Goal: Find specific page/section: Find specific page/section

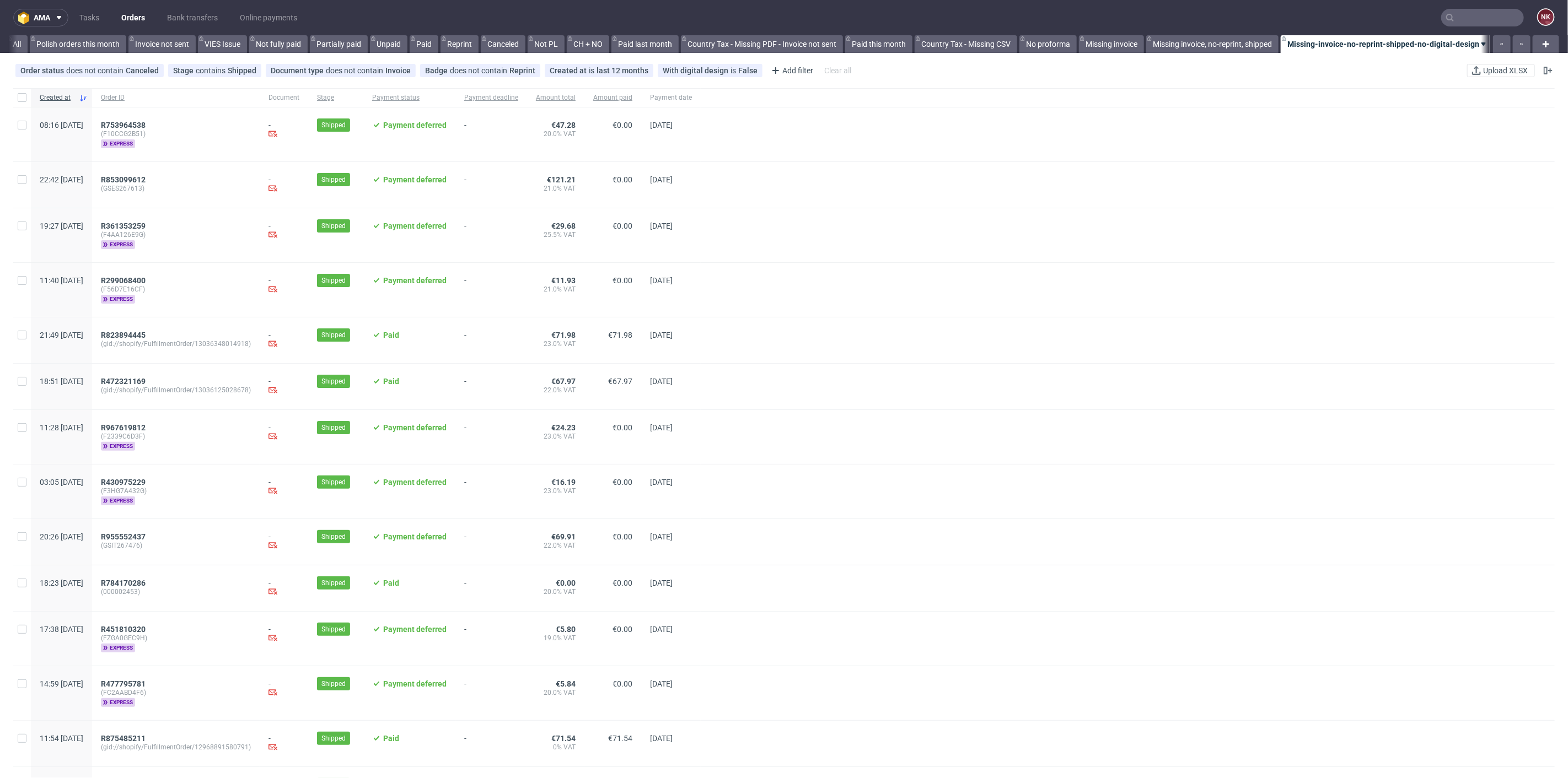
scroll to position [0, 1070]
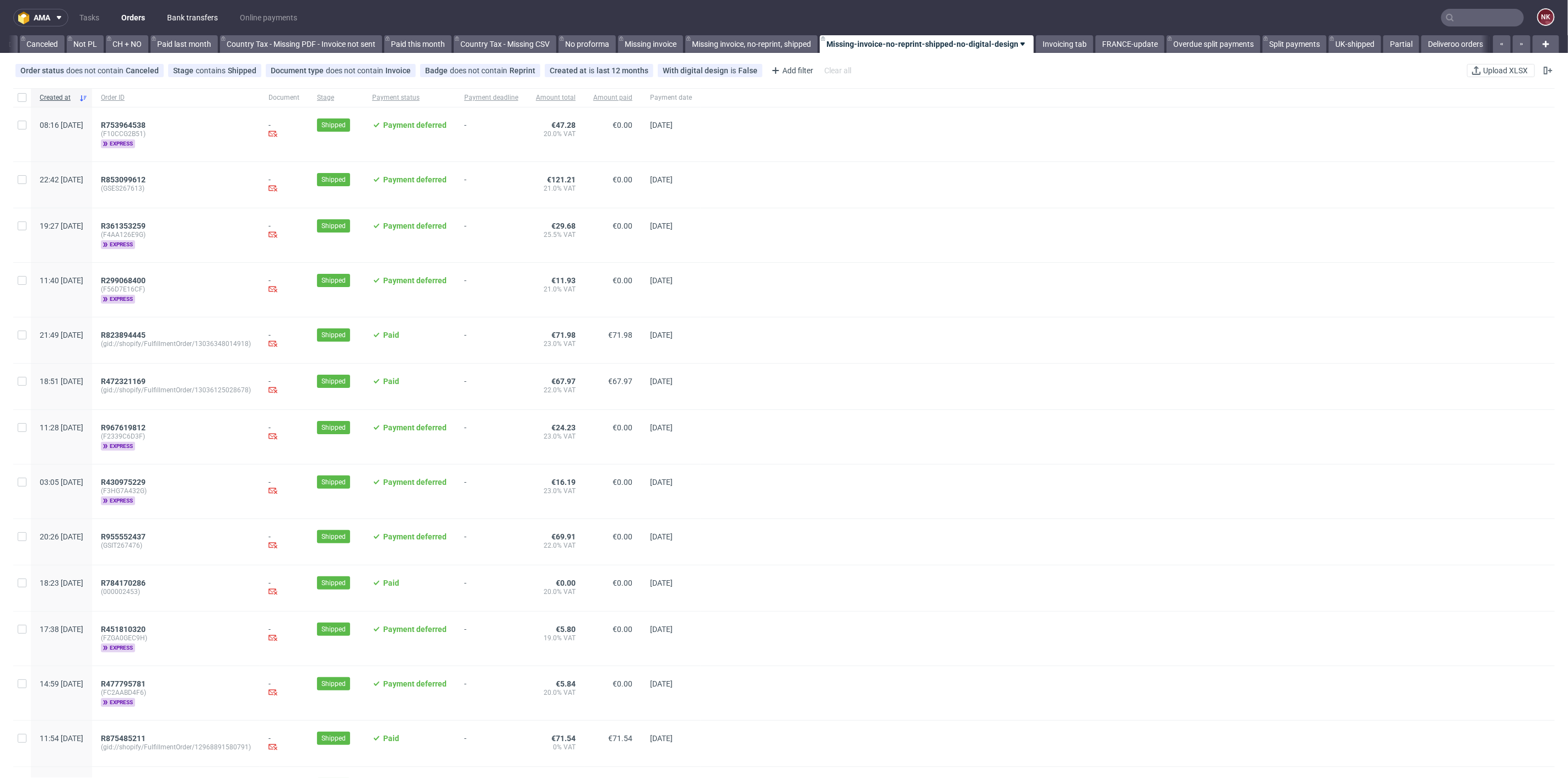
drag, startPoint x: 159, startPoint y: 2, endPoint x: 169, endPoint y: 15, distance: 16.4
click at [159, 2] on nav "ama Tasks Orders Bank transfers Online payments NK" at bounding box center [784, 17] width 1568 height 35
click at [175, 19] on link "Bank transfers" at bounding box center [192, 18] width 64 height 18
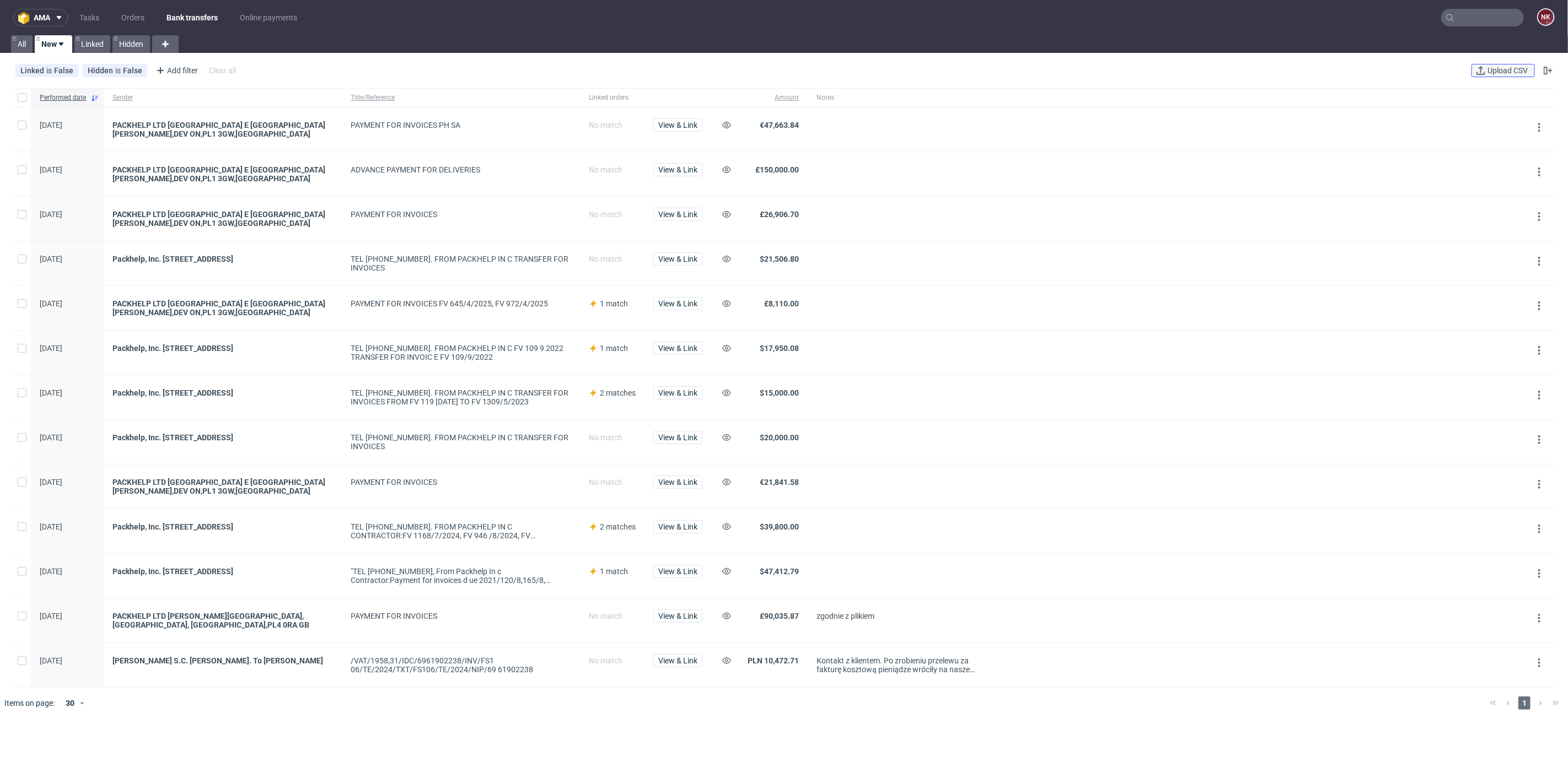
click at [1485, 75] on button "Upload CSV" at bounding box center [1503, 71] width 63 height 13
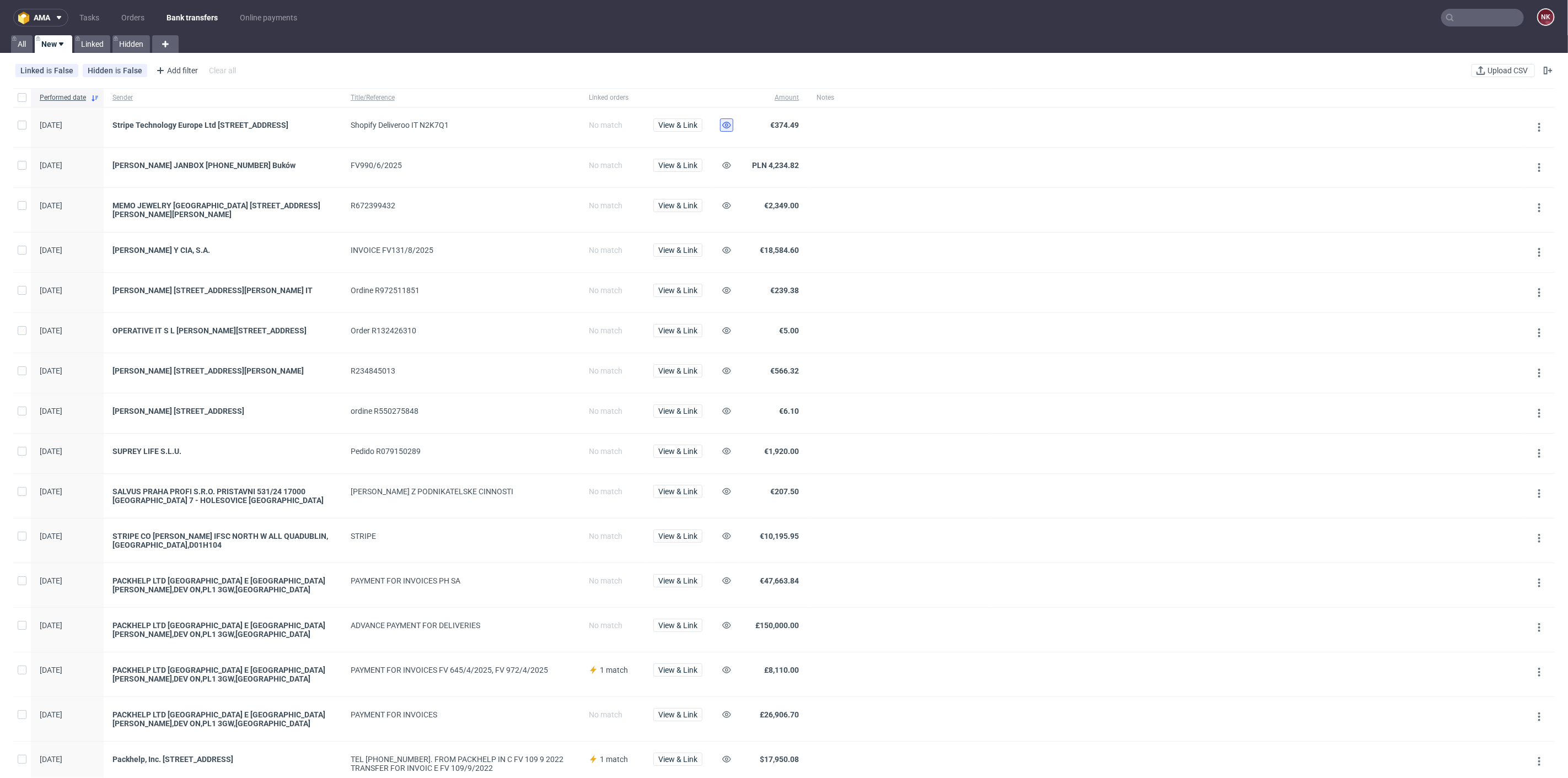
click at [728, 126] on icon at bounding box center [727, 125] width 9 height 9
click at [728, 543] on button at bounding box center [727, 537] width 13 height 13
click at [1467, 22] on input "text" at bounding box center [1482, 18] width 83 height 18
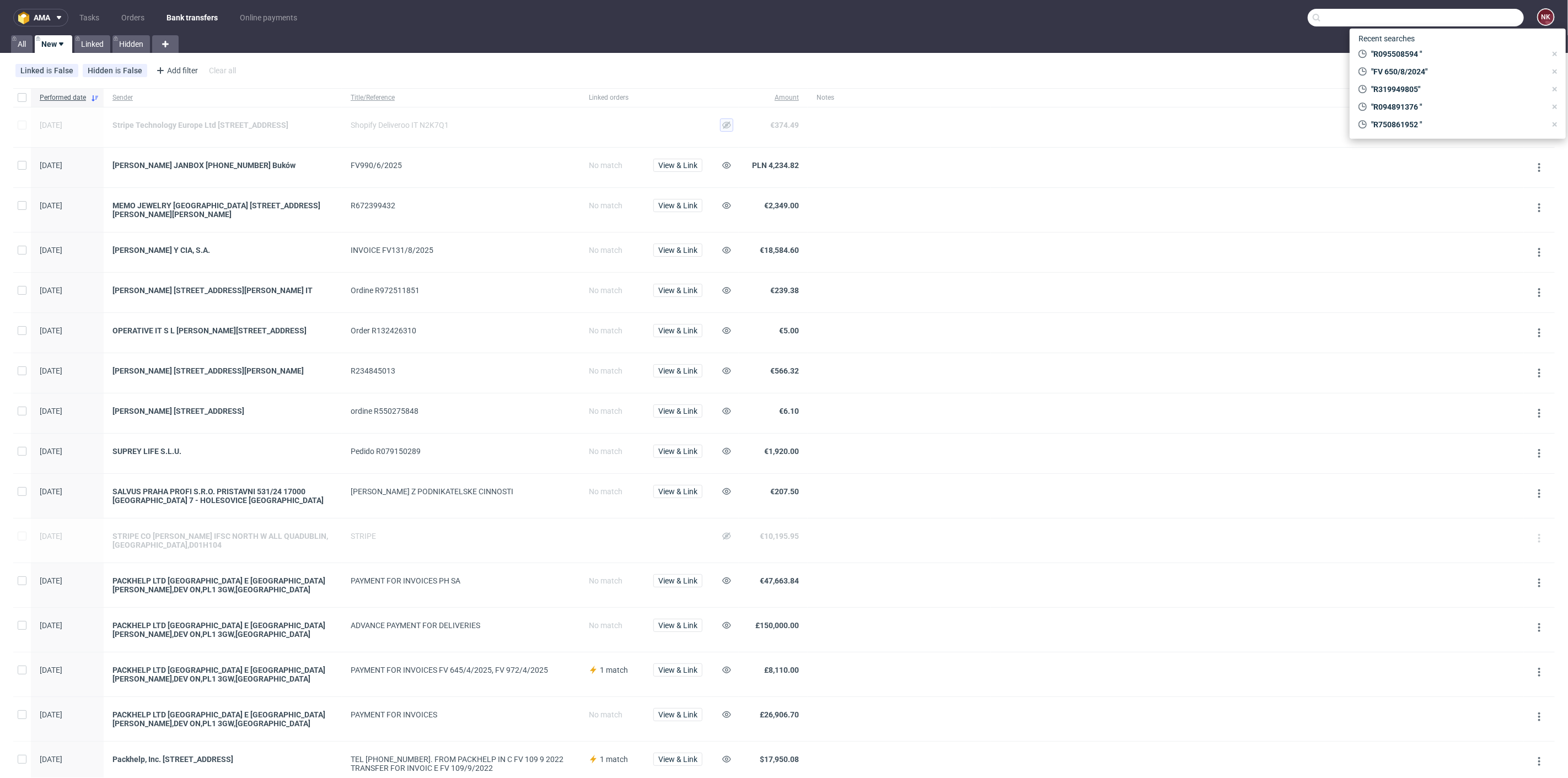
paste input "F64B8A103B"
type input "F64B8A103B"
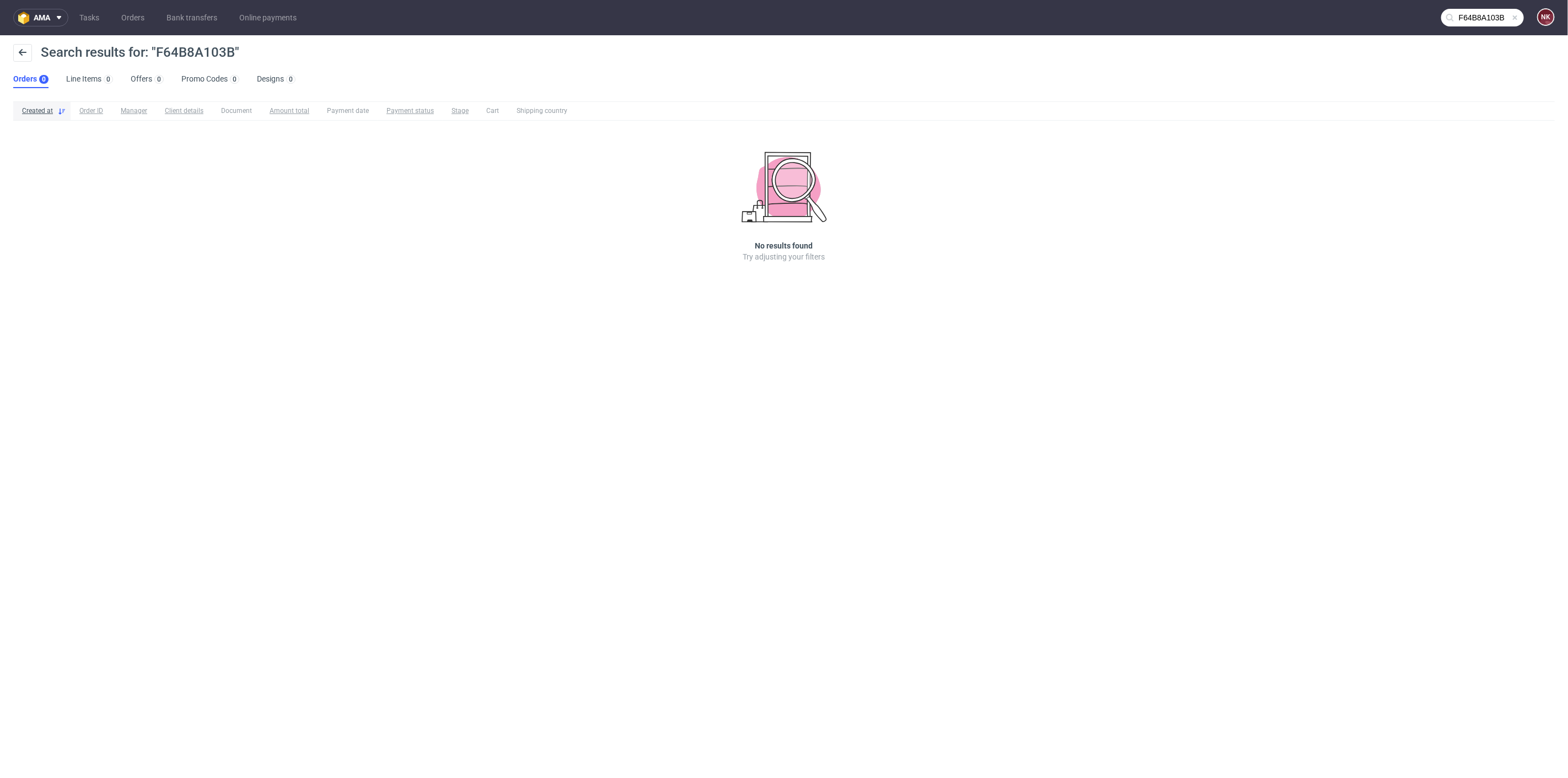
click at [1470, 16] on input "F64B8A103B" at bounding box center [1482, 18] width 83 height 18
click at [1461, 10] on input "F64B8A103B" at bounding box center [1416, 18] width 216 height 18
click at [1476, 18] on input "F64B8A103B" at bounding box center [1416, 18] width 216 height 18
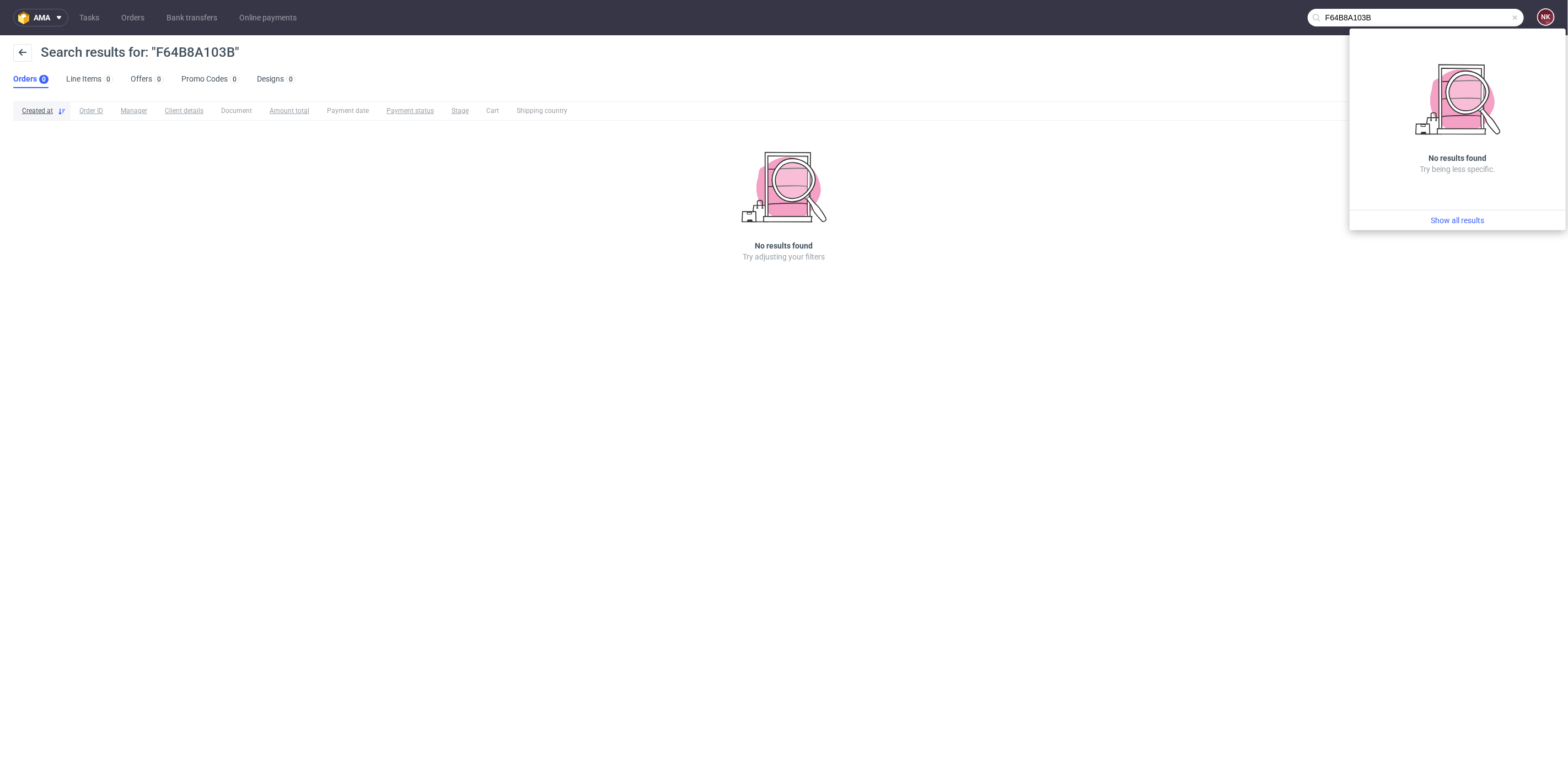
drag, startPoint x: 1476, startPoint y: 20, endPoint x: 1262, endPoint y: 20, distance: 214.0
click at [1262, 20] on nav "ama Tasks Orders Bank transfers Online payments F64B8A103B NK" at bounding box center [784, 17] width 1568 height 35
paste input "GC1EC0E0D"
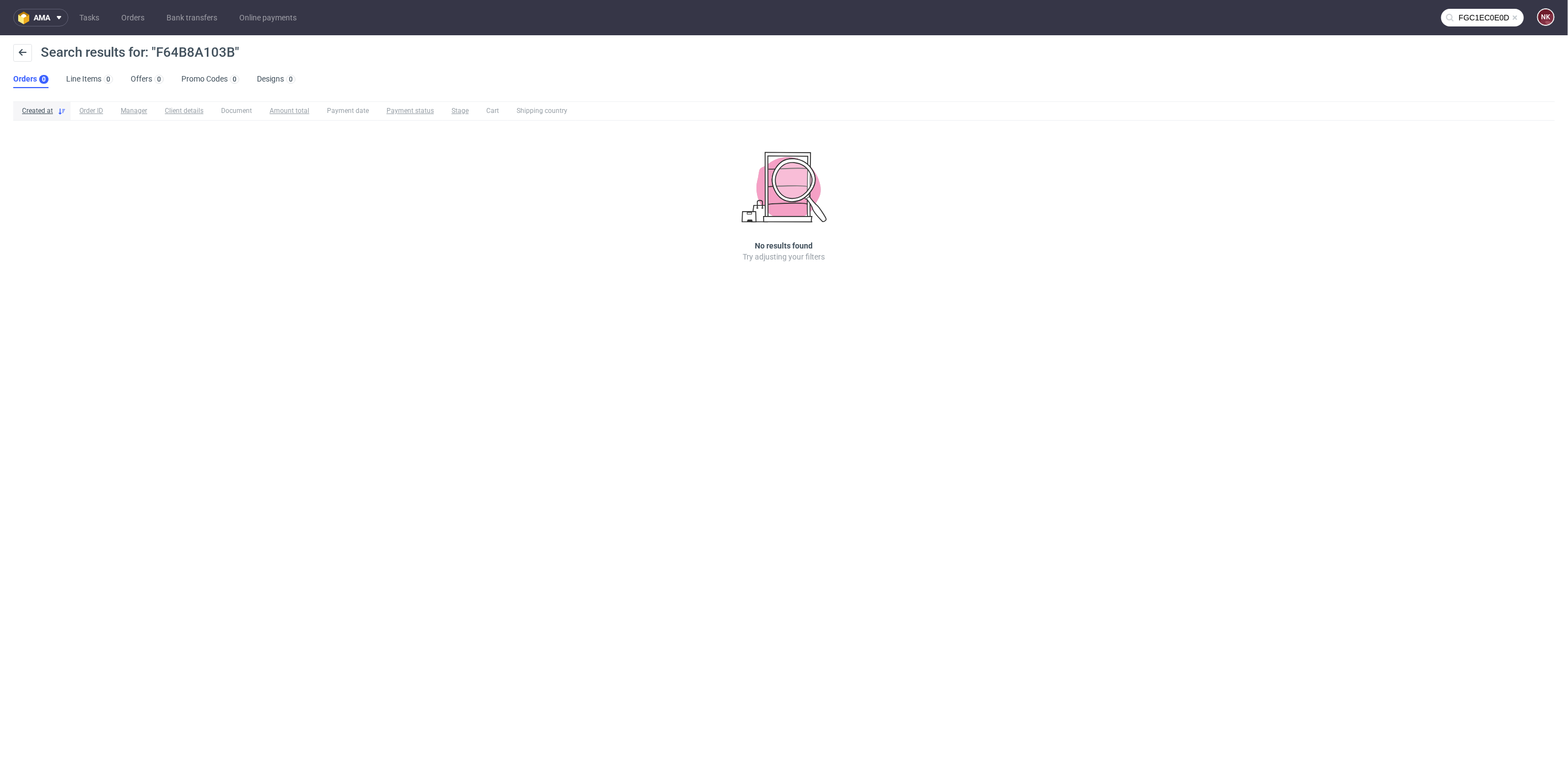
type input "FGC1EC0E0D"
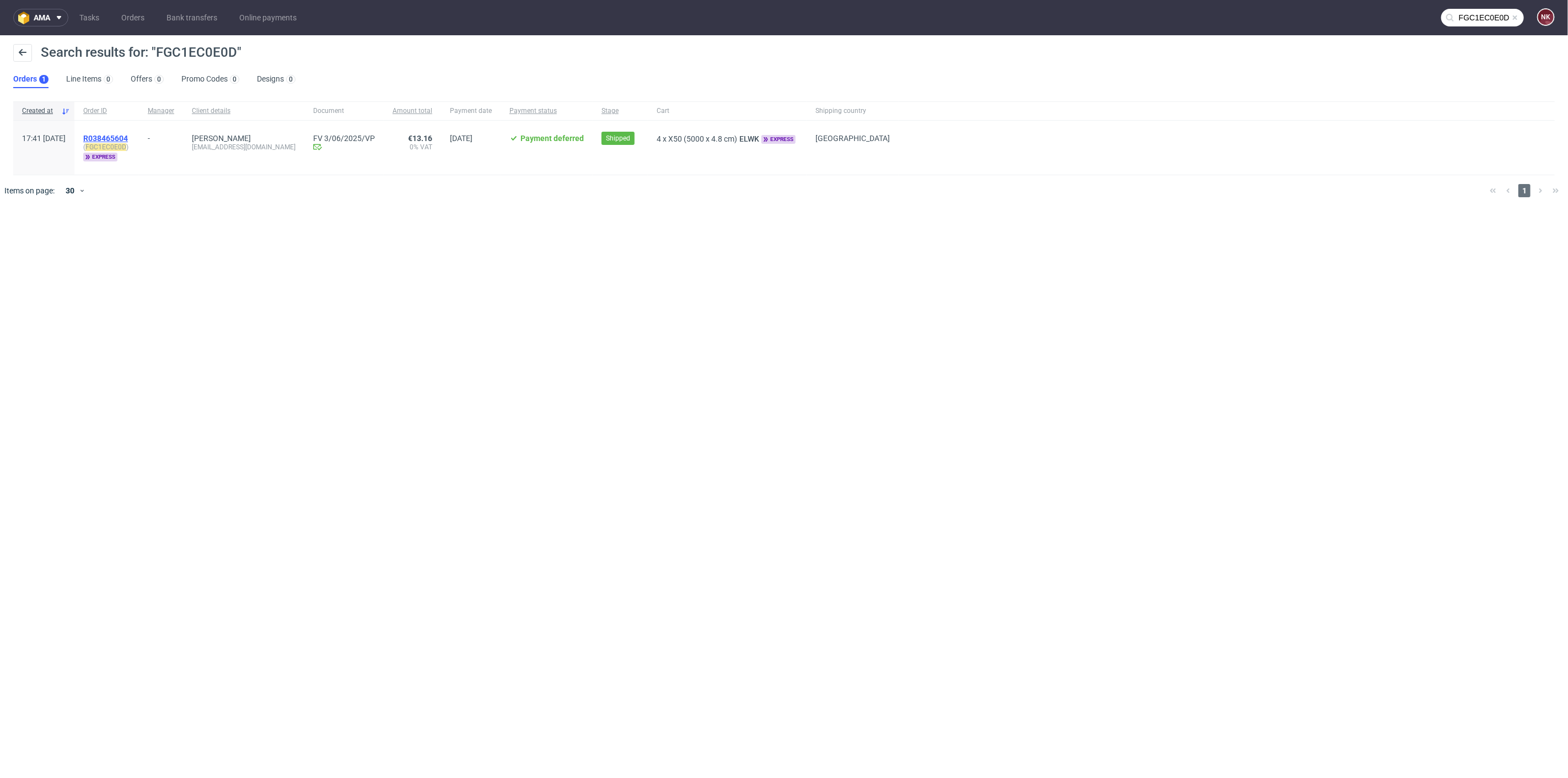
click at [128, 136] on span "R038465604" at bounding box center [106, 139] width 45 height 9
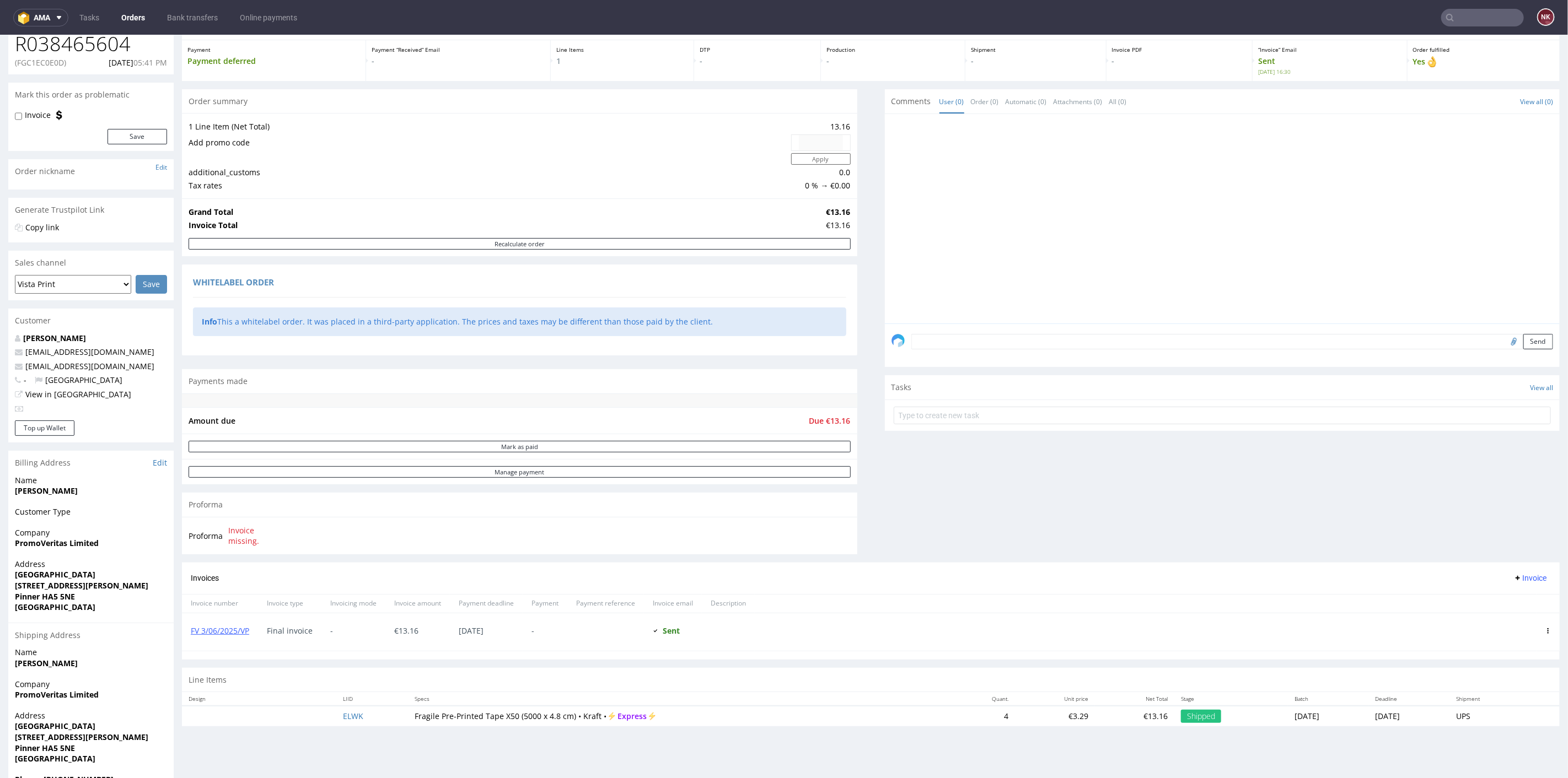
scroll to position [113, 0]
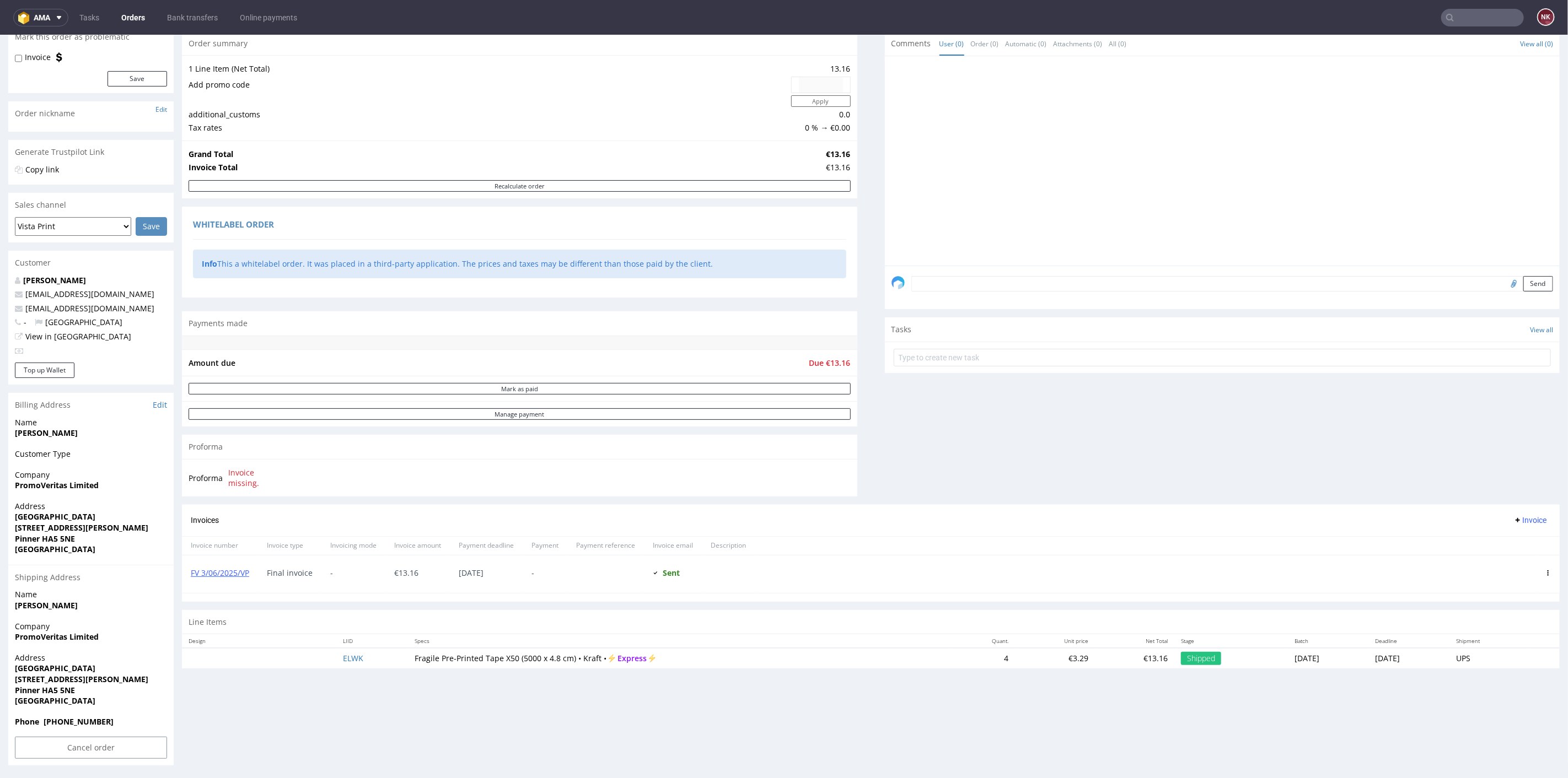
click at [1490, 18] on input "text" at bounding box center [1482, 18] width 83 height 18
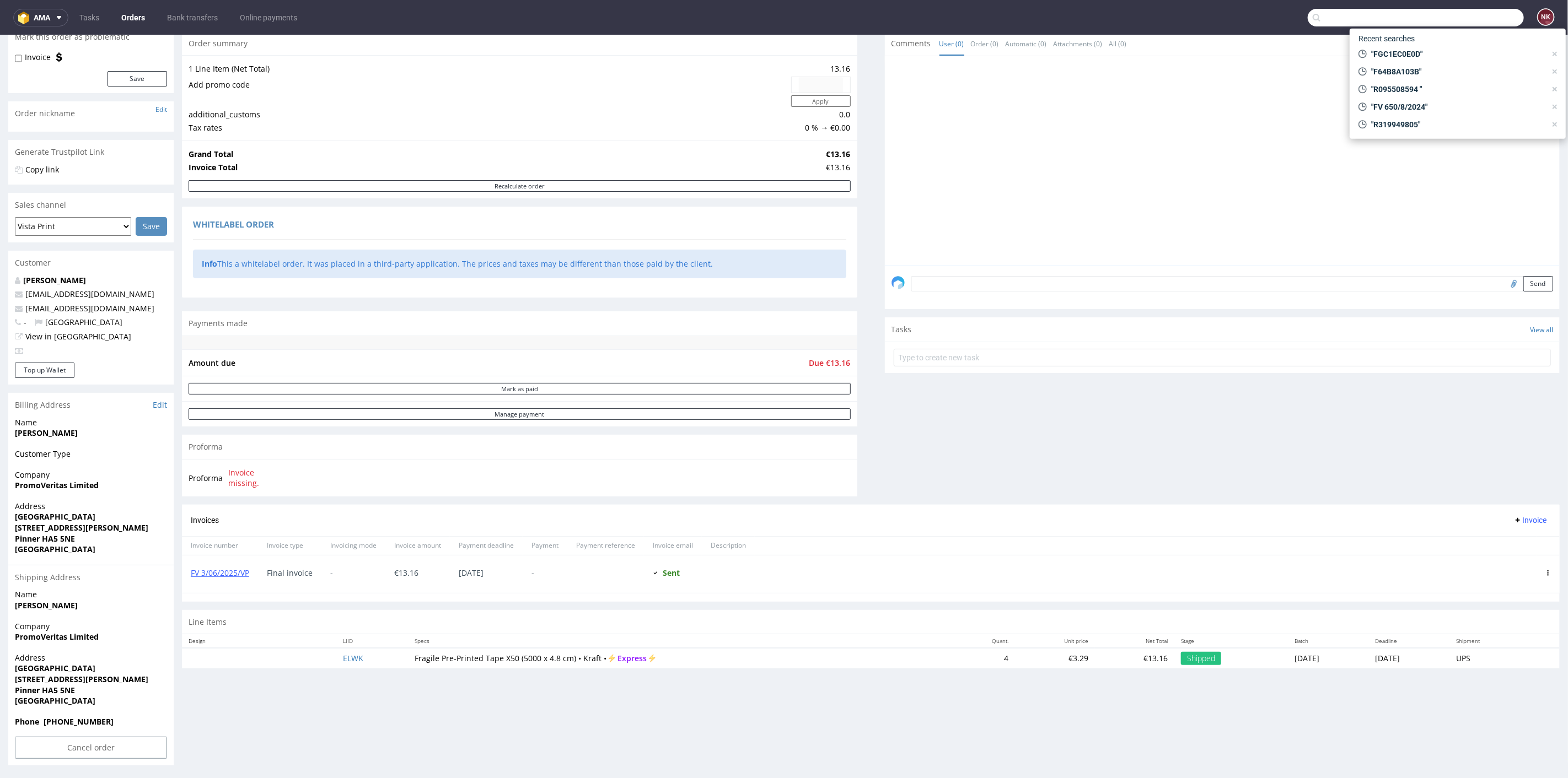
paste input "F2E22G595B"
type input "F2E22G595B"
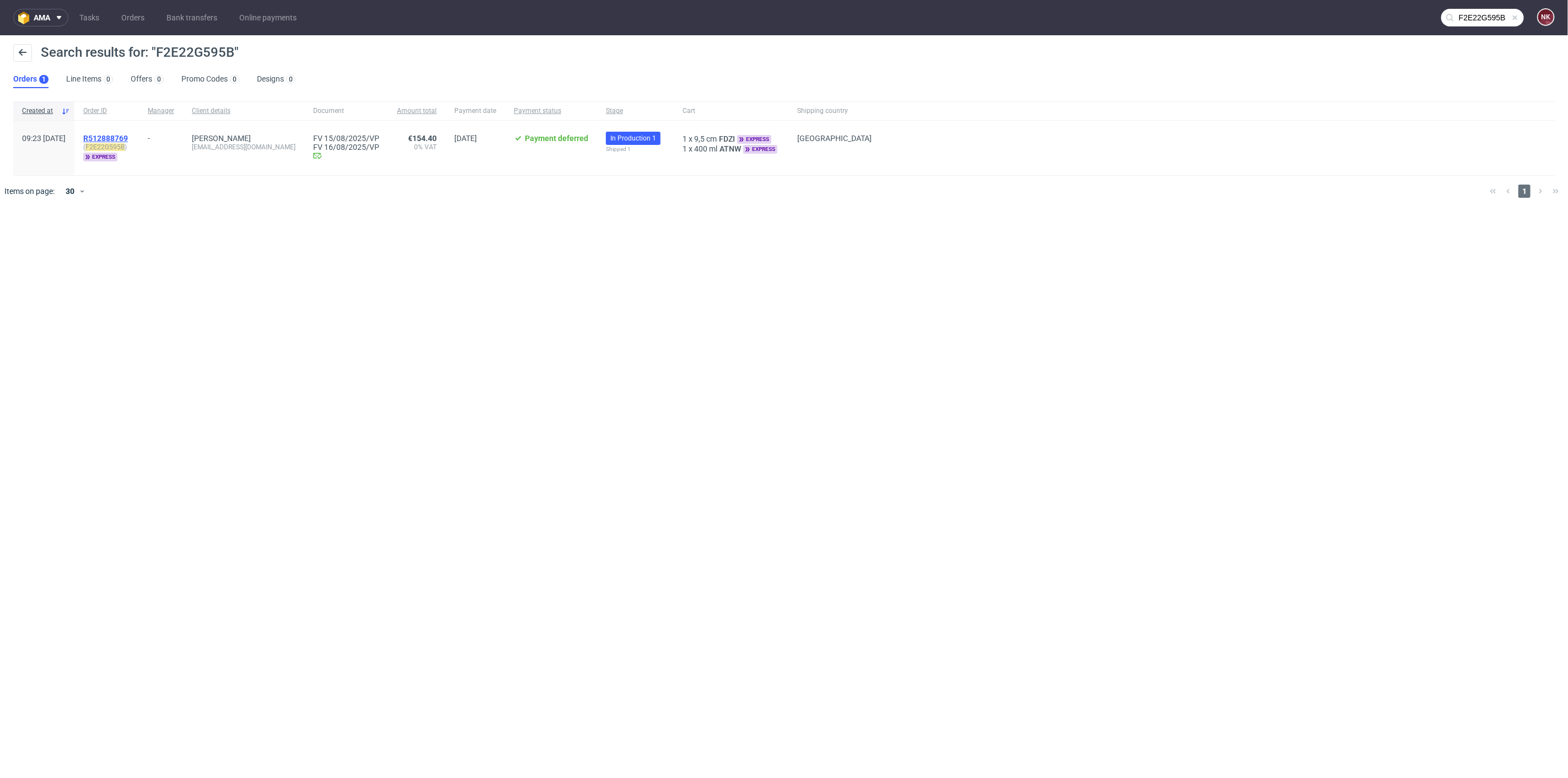
click at [125, 137] on span "R512888769" at bounding box center [106, 139] width 45 height 9
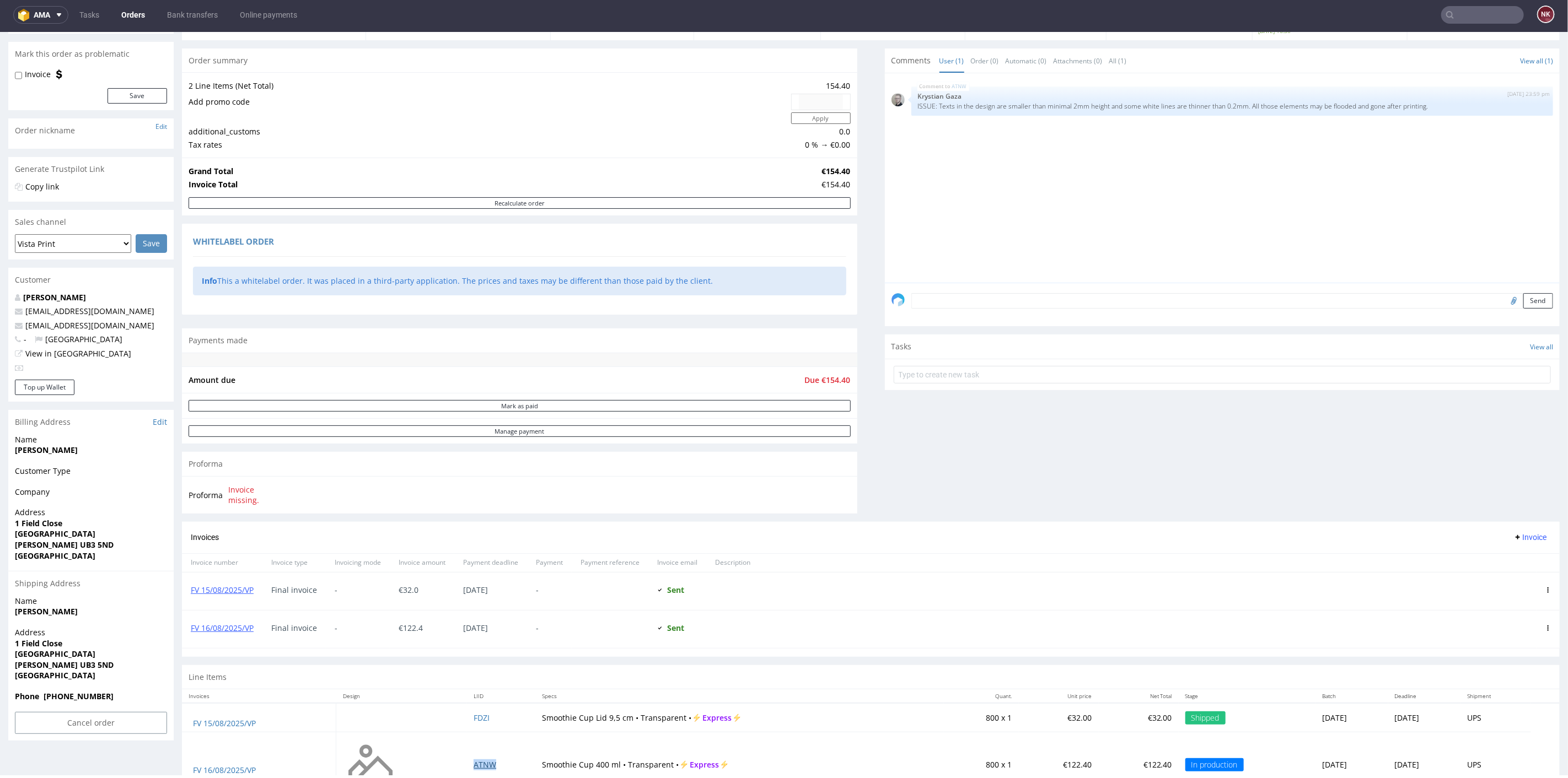
scroll to position [133, 0]
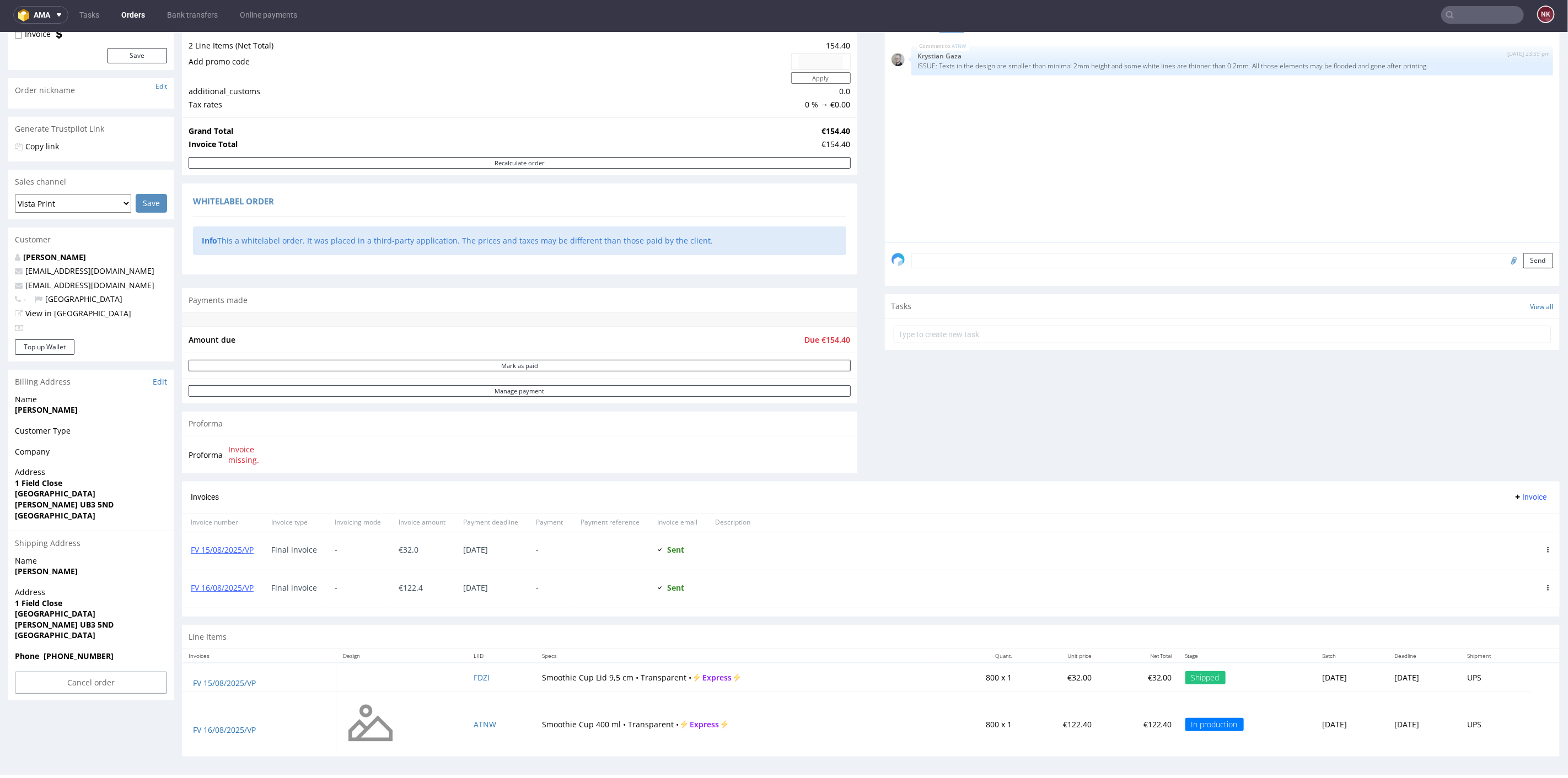
click at [893, 467] on div "Comments User (1) Order (0) Automatic (0) Attachments (0) All (1) View all (1) …" at bounding box center [1223, 244] width 676 height 473
click at [857, 390] on div "Progress Payment Payment deferred Payment “Received” Email - Line Items 2 DTP -…" at bounding box center [871, 350] width 1378 height 830
click at [861, 433] on div "Progress Payment Payment deferred Payment “Received” Email - Line Items 2 DTP -…" at bounding box center [871, 350] width 1378 height 830
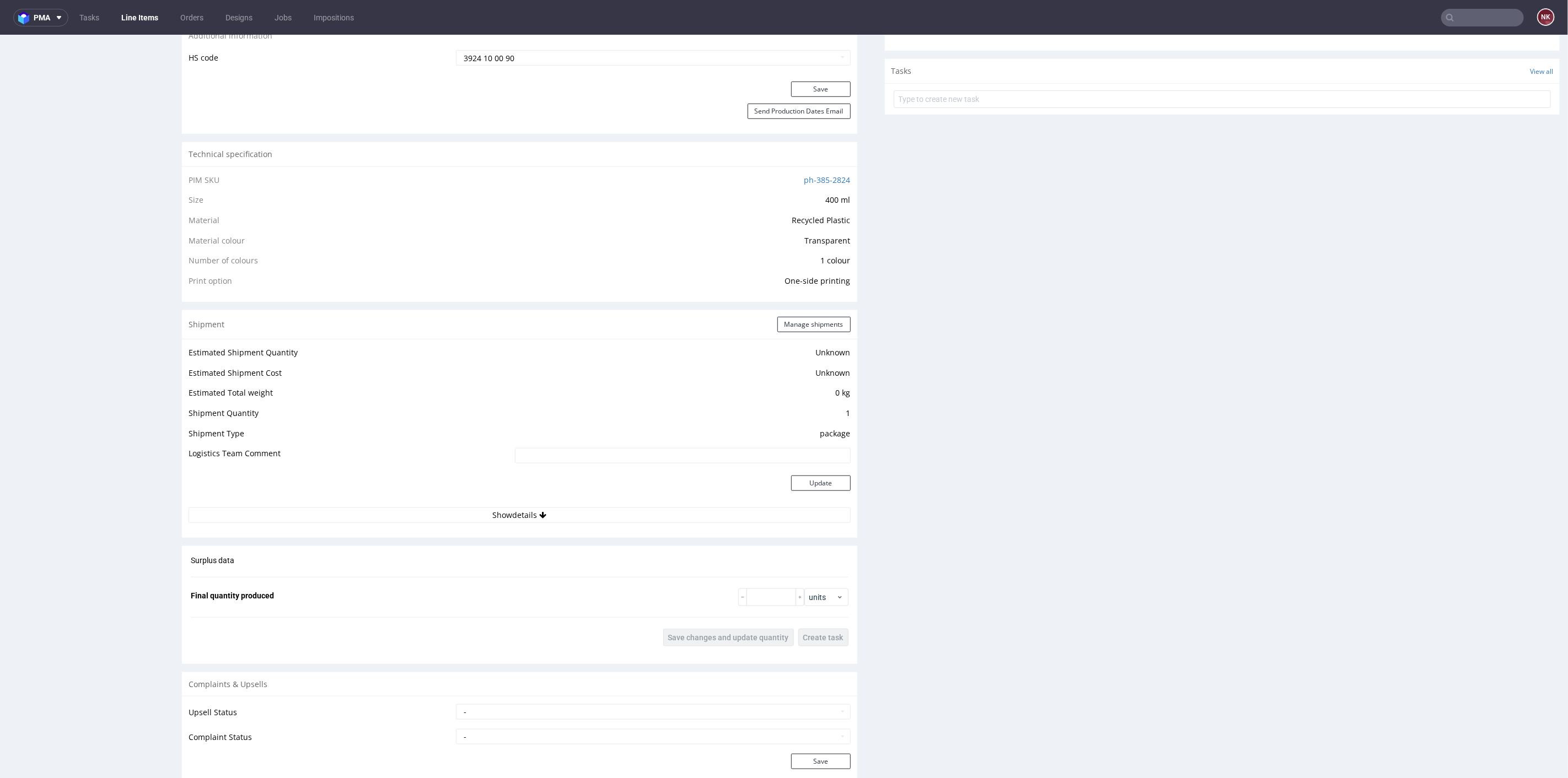
scroll to position [735, 0]
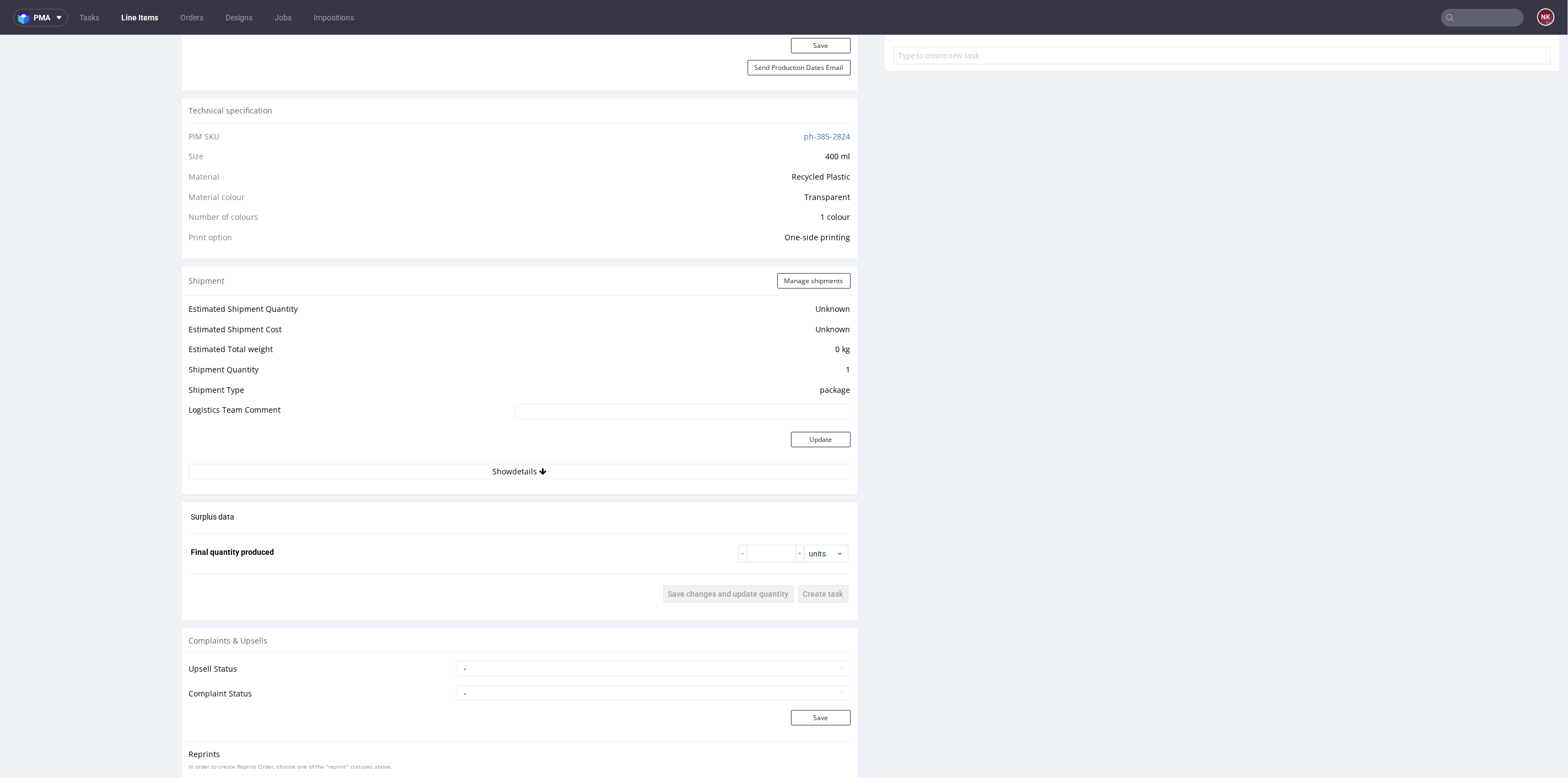
click at [568, 477] on div "Estimated Shipment Quantity Unknown Estimated Shipment Cost Unknown Estimated T…" at bounding box center [520, 390] width 676 height 191
click at [568, 473] on button "Show details" at bounding box center [520, 471] width 662 height 16
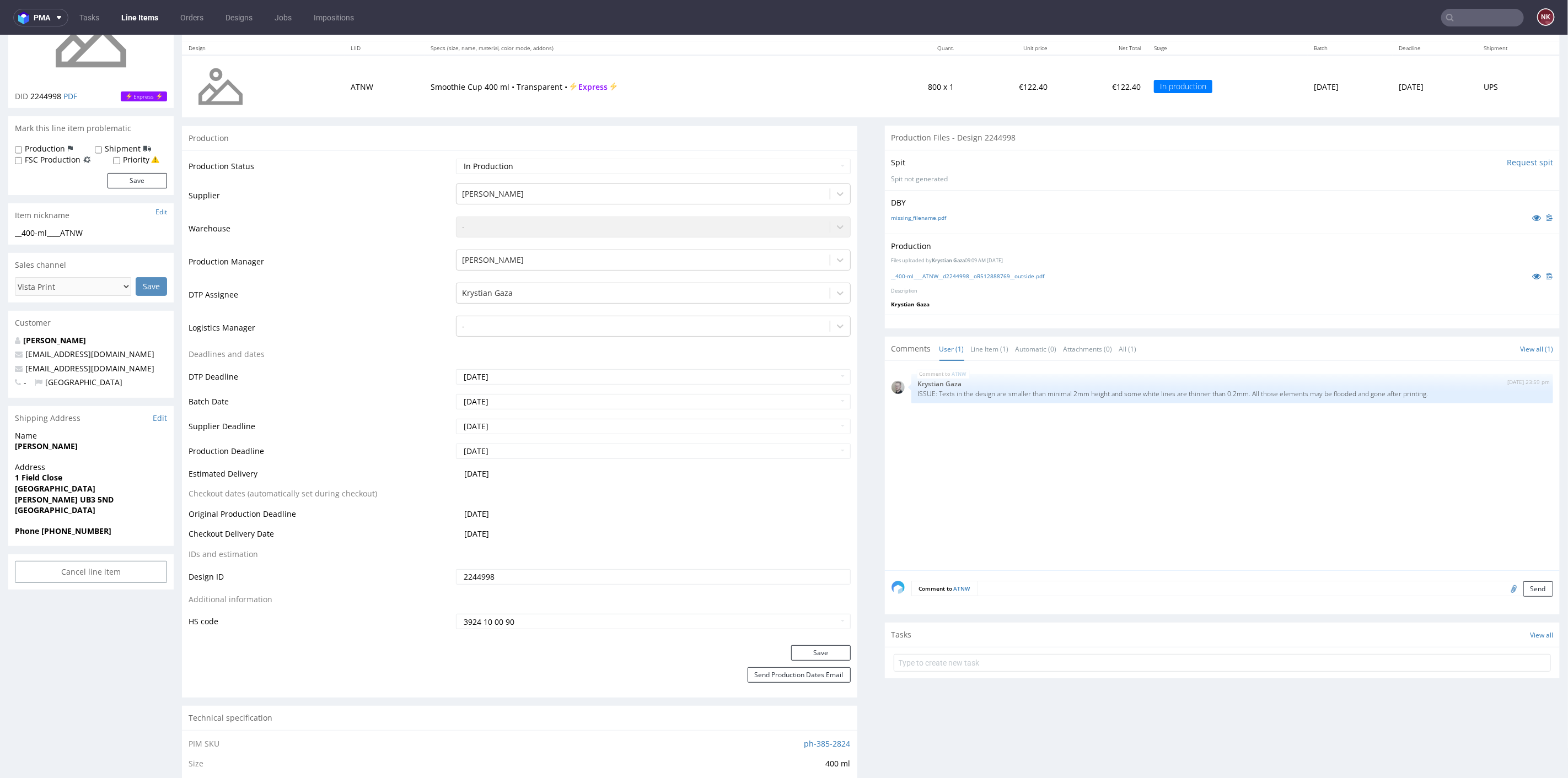
scroll to position [0, 0]
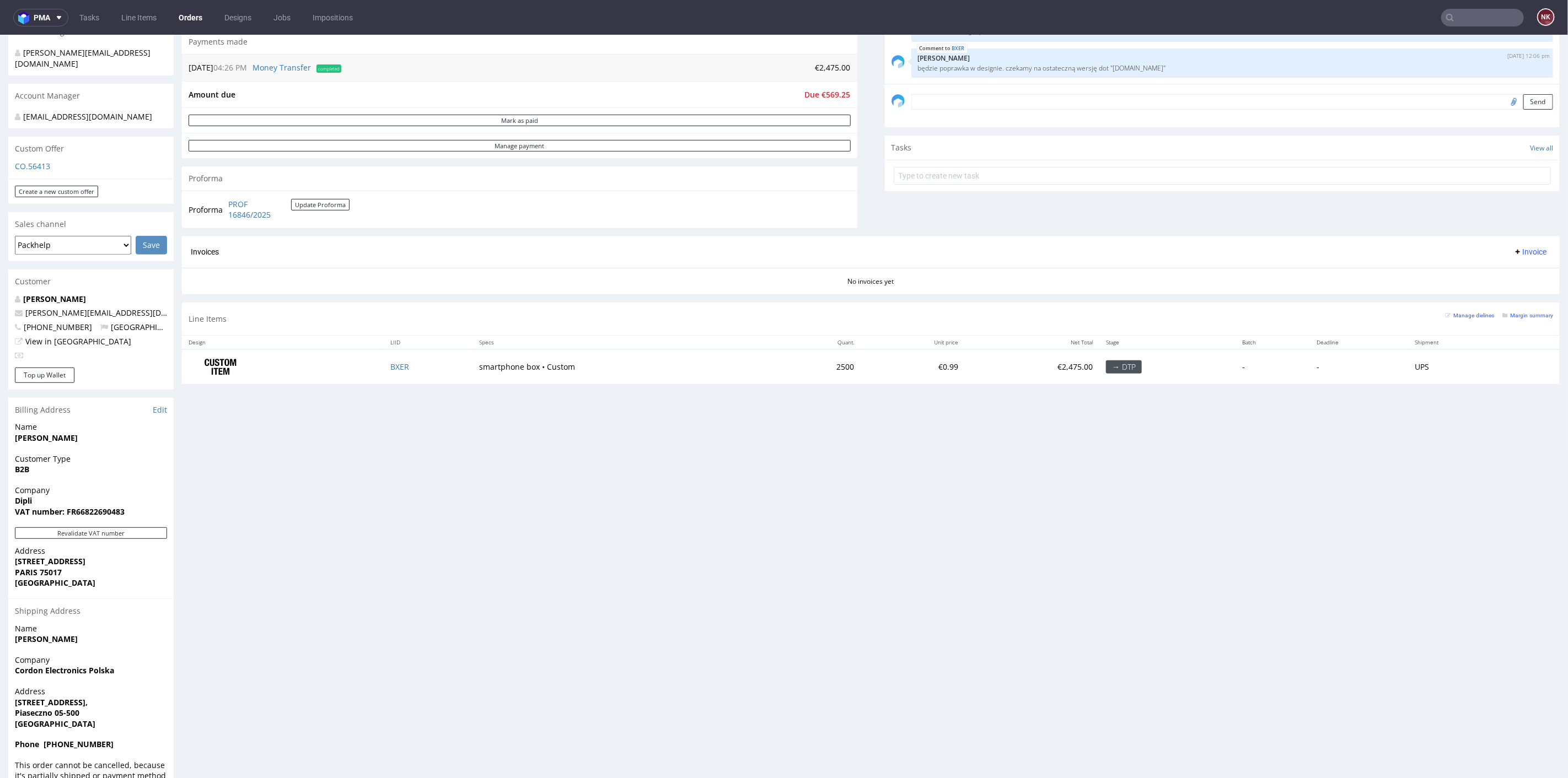
scroll to position [320, 0]
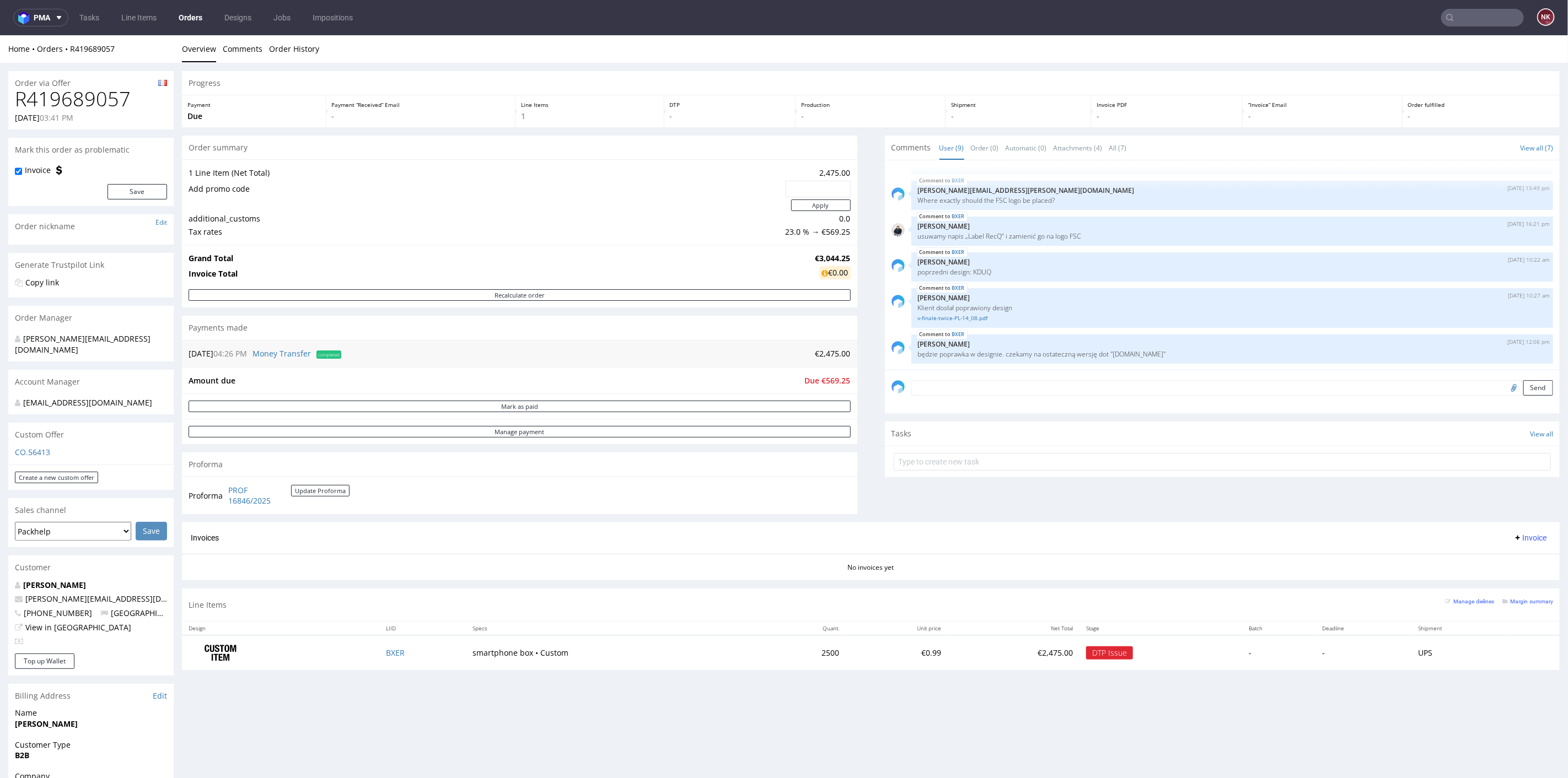
click at [857, 467] on div "Progress Payment Due Payment “Received” Email - Line Items 1 DTP - Production -…" at bounding box center [871, 374] width 1378 height 607
click at [858, 459] on div "Progress Payment Due Payment “Received” Email - Line Items 1 DTP - Production -…" at bounding box center [871, 374] width 1378 height 607
click at [855, 458] on div "Progress Payment Due Payment “Received” Email - Line Items 1 DTP - Production -…" at bounding box center [871, 374] width 1378 height 607
click at [857, 456] on div "Progress Payment Due Payment “Received” Email - Line Items 1 DTP - Production -…" at bounding box center [871, 374] width 1378 height 607
click at [857, 457] on div "Progress Payment Due Payment “Received” Email - Line Items 1 DTP - Production -…" at bounding box center [871, 374] width 1378 height 607
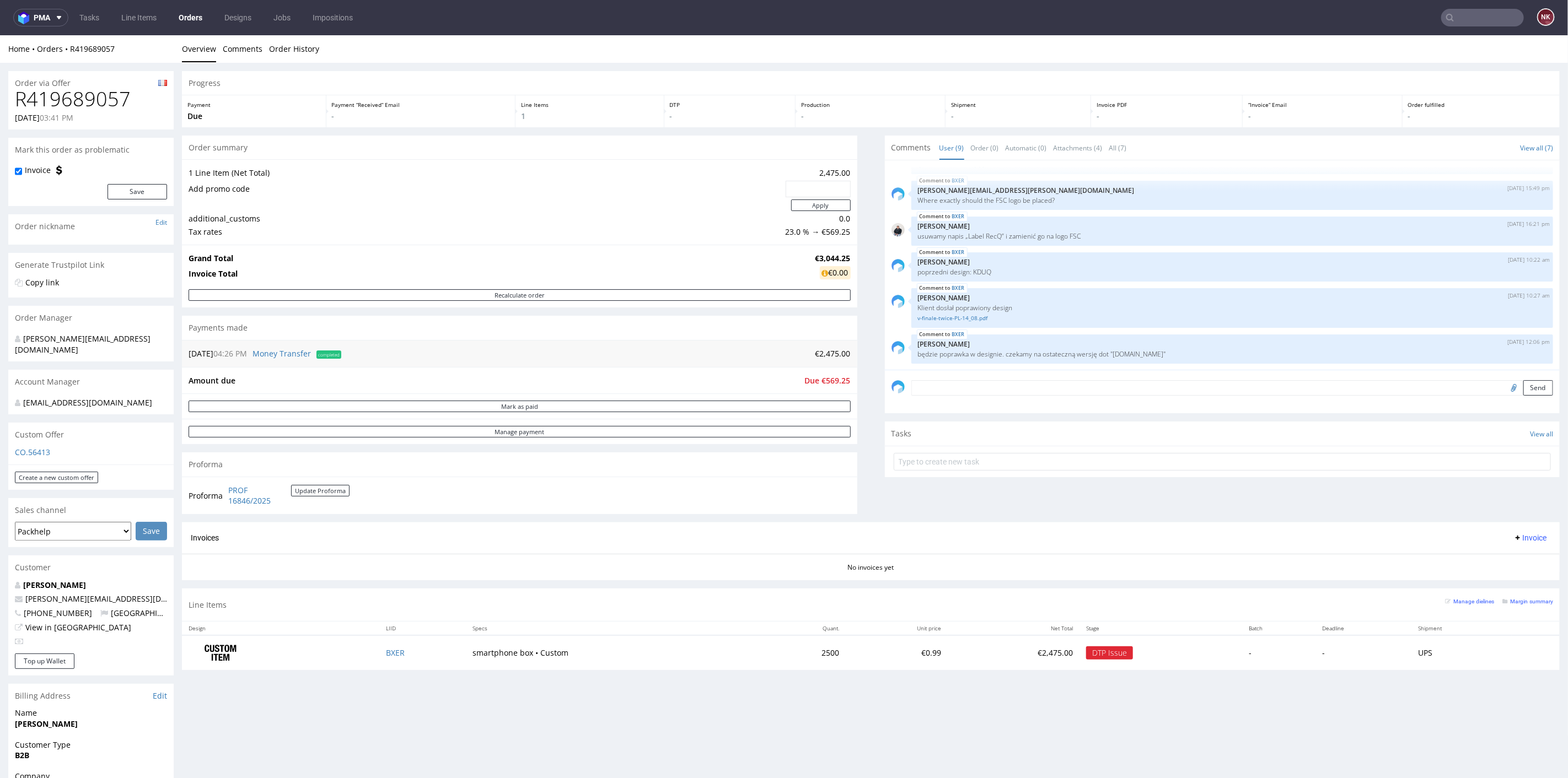
click at [857, 457] on div "Progress Payment Due Payment “Received” Email - Line Items 1 DTP - Production -…" at bounding box center [871, 374] width 1378 height 607
click at [857, 458] on div "Progress Payment Due Payment “Received” Email - Line Items 1 DTP - Production -…" at bounding box center [871, 374] width 1378 height 607
click at [885, 475] on section "Tasks View all" at bounding box center [1223, 449] width 676 height 56
click at [885, 411] on div "Send" at bounding box center [1223, 390] width 676 height 44
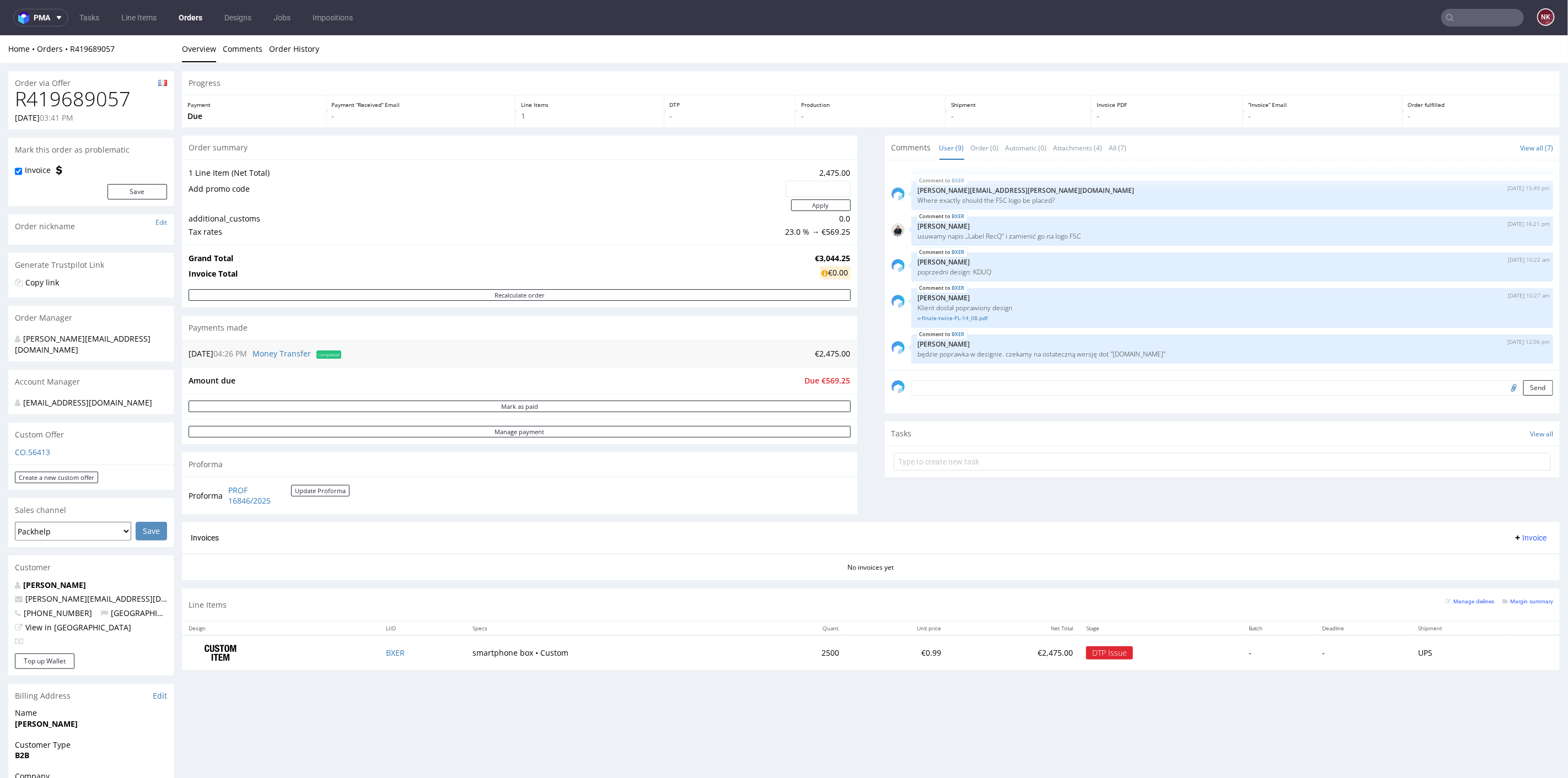
click at [885, 513] on div "Comments User (9) Order (0) Automatic (0) Attachments (4) All (7) View all (7) …" at bounding box center [1223, 328] width 676 height 387
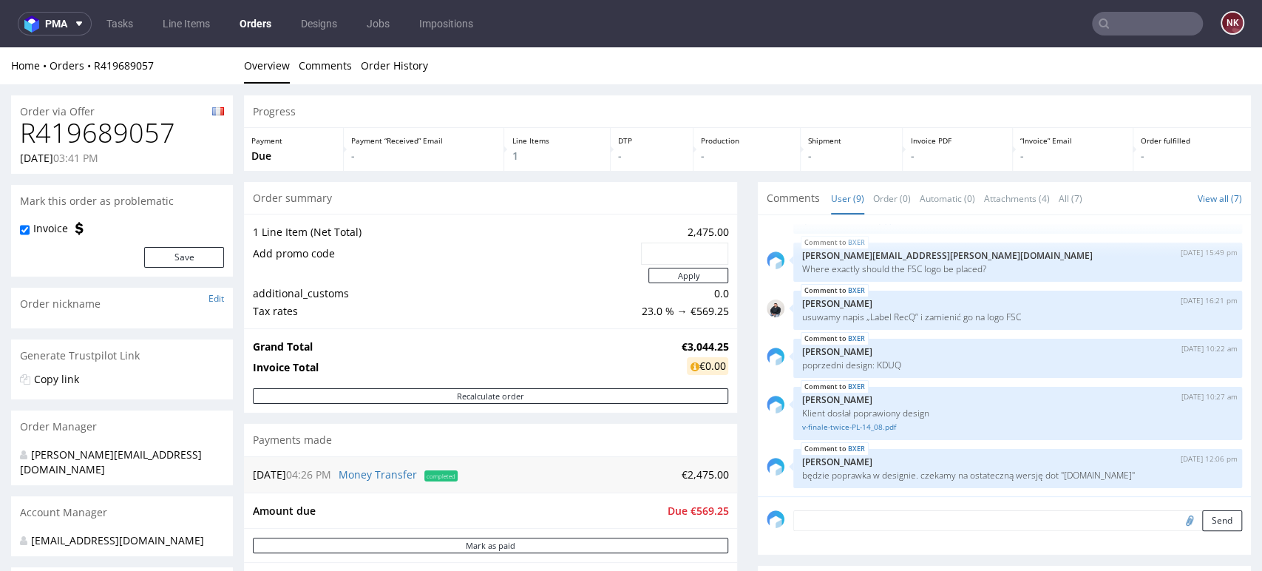
scroll to position [214, 0]
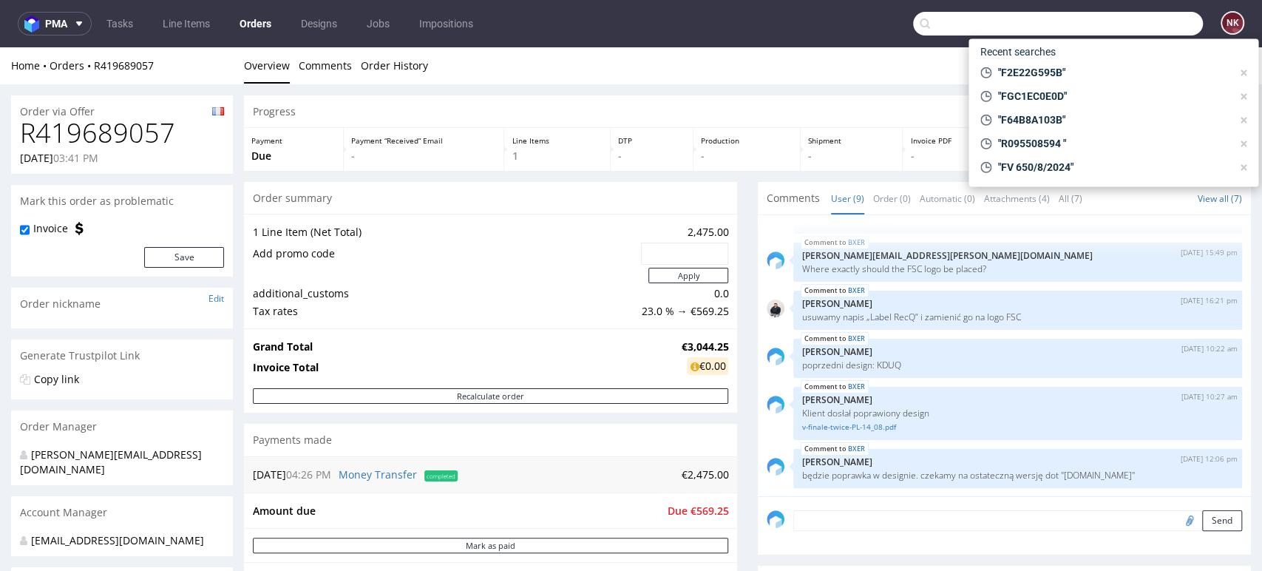
click at [1131, 28] on input "text" at bounding box center [1058, 24] width 290 height 24
paste input "FV 325/11/2022"
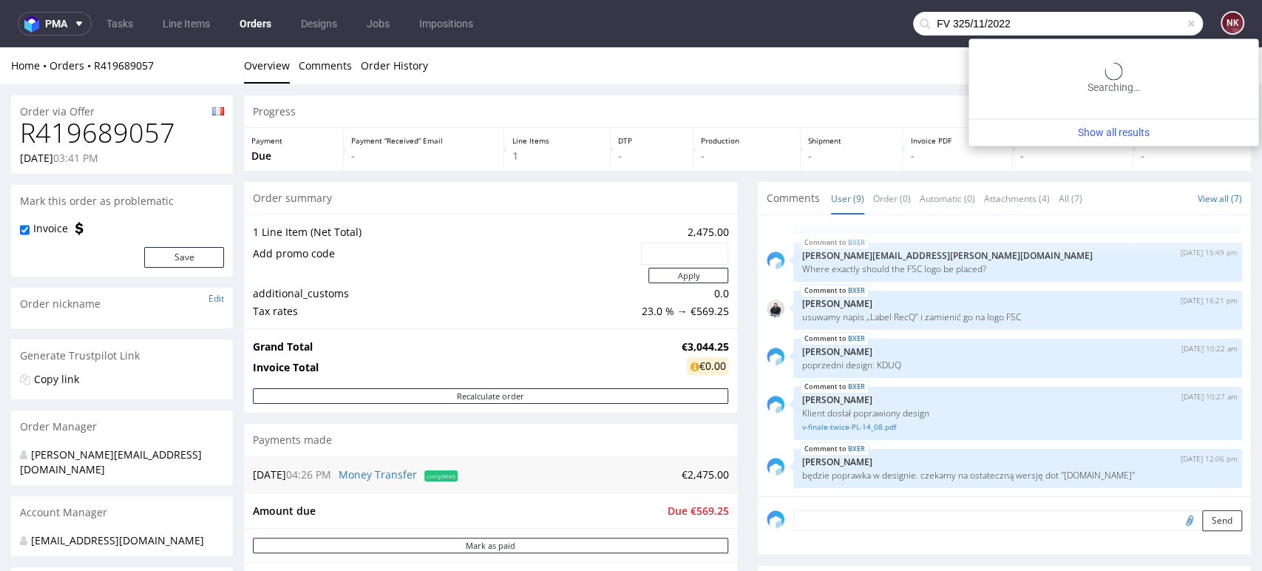
type input "FV 325/11/2022"
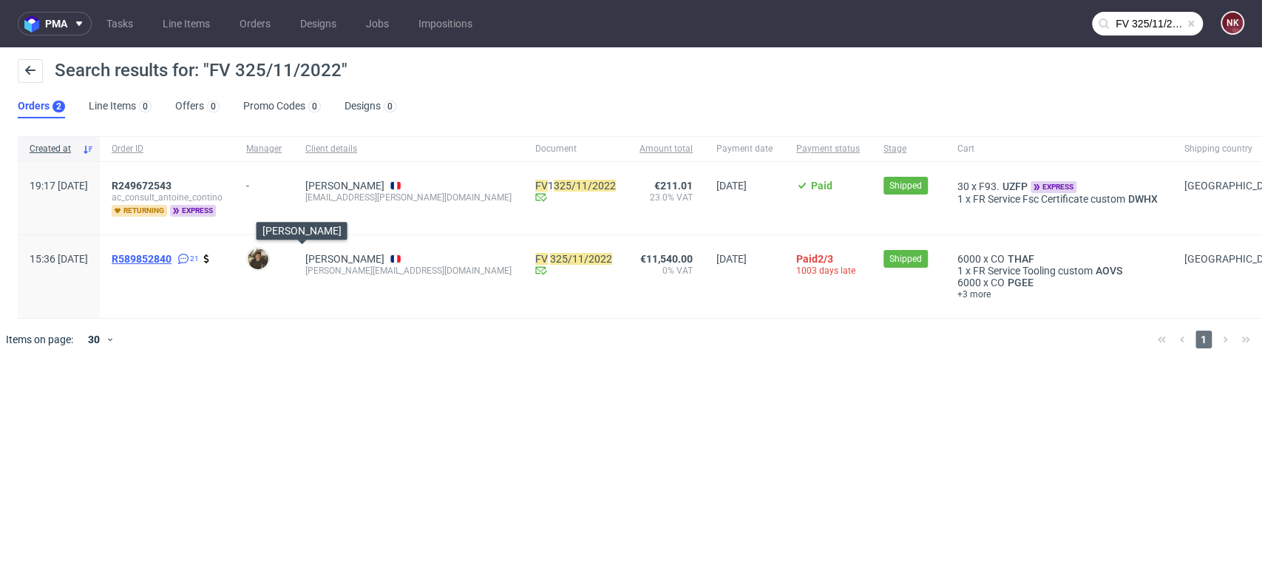
click at [172, 263] on span "R589852840" at bounding box center [142, 259] width 60 height 12
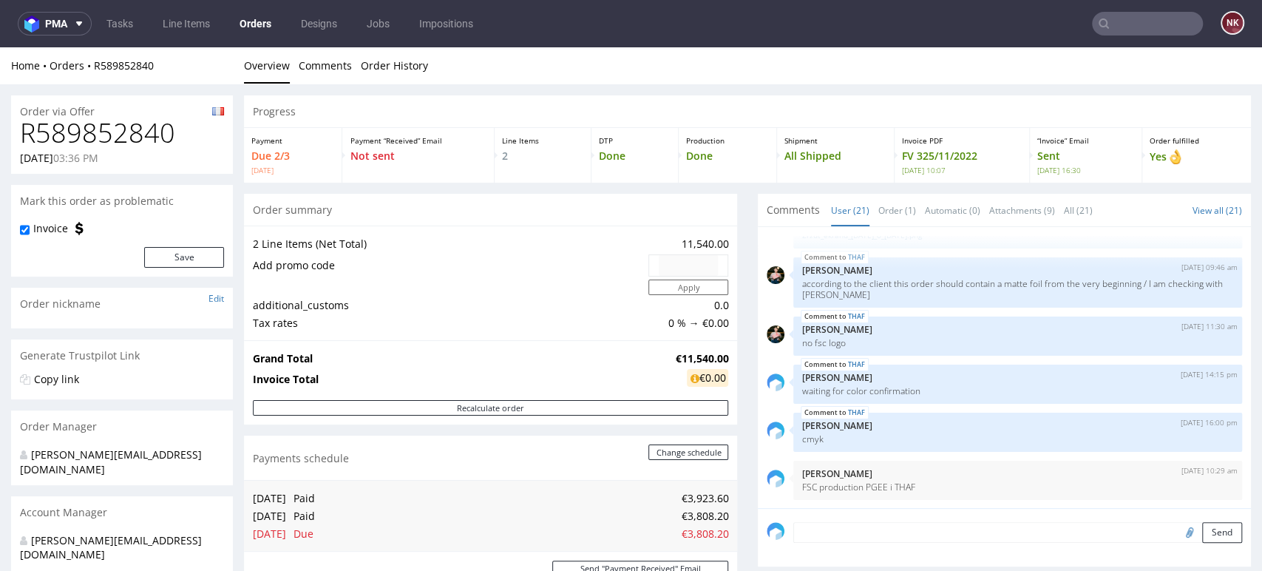
click at [1129, 16] on input "text" at bounding box center [1147, 24] width 111 height 24
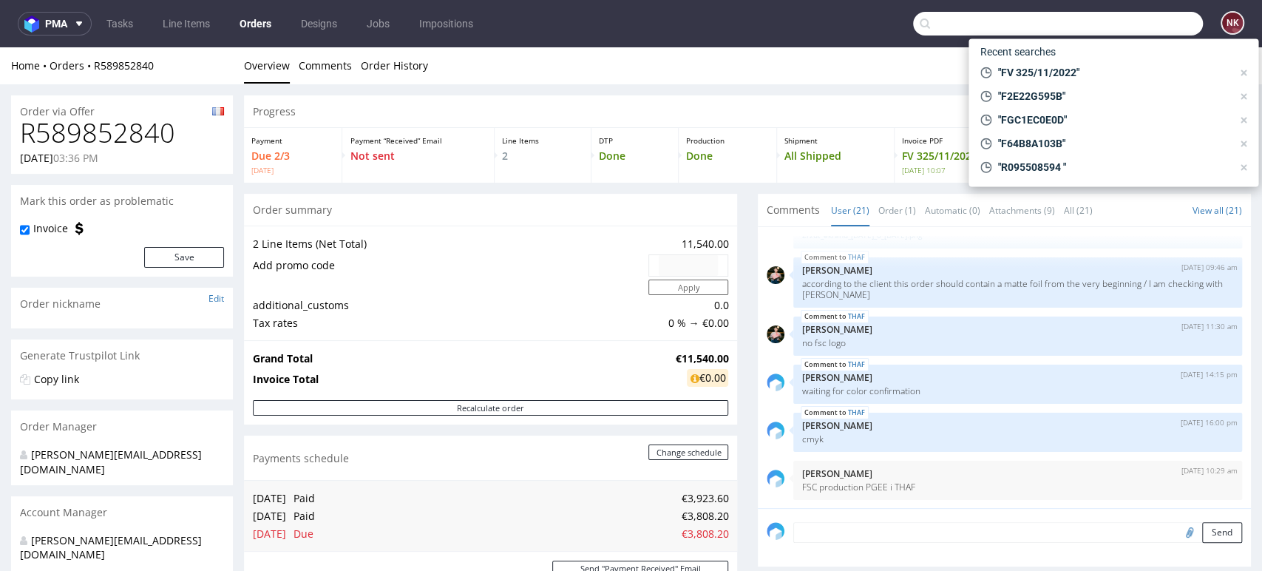
paste input "FV 55/2/2024"
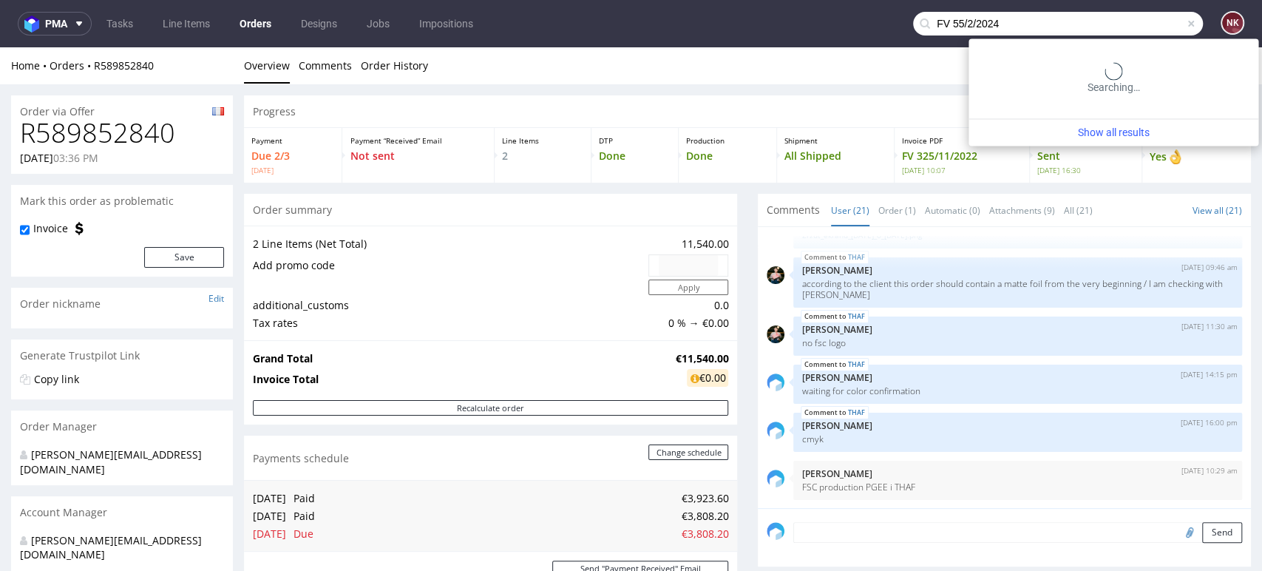
type input "FV 55/2/2024"
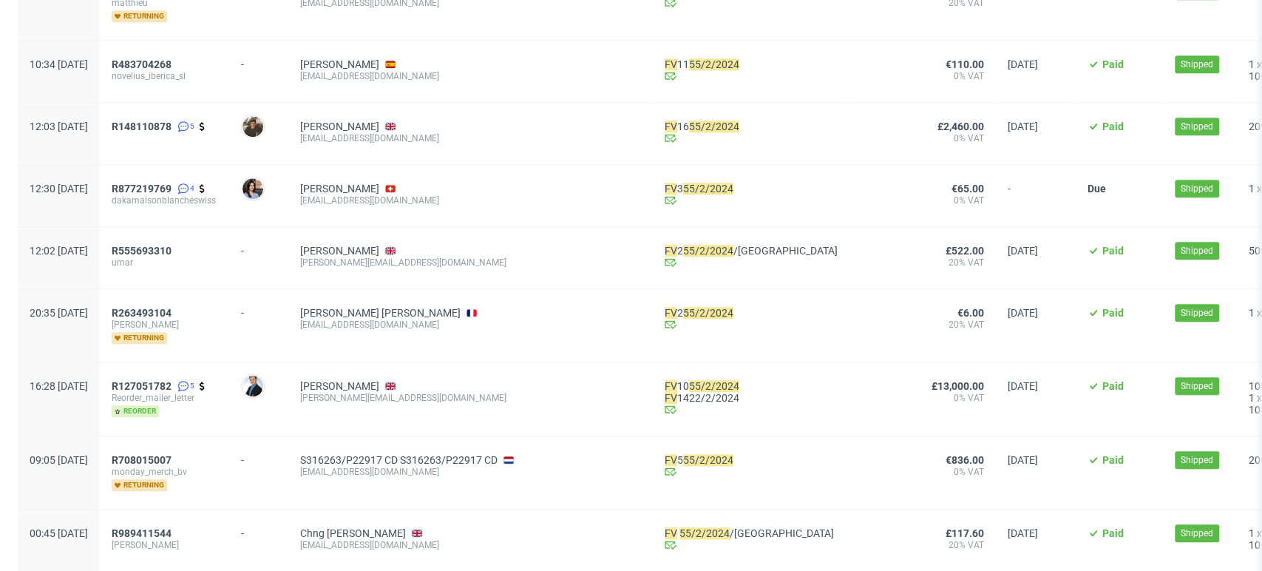
scroll to position [1198, 0]
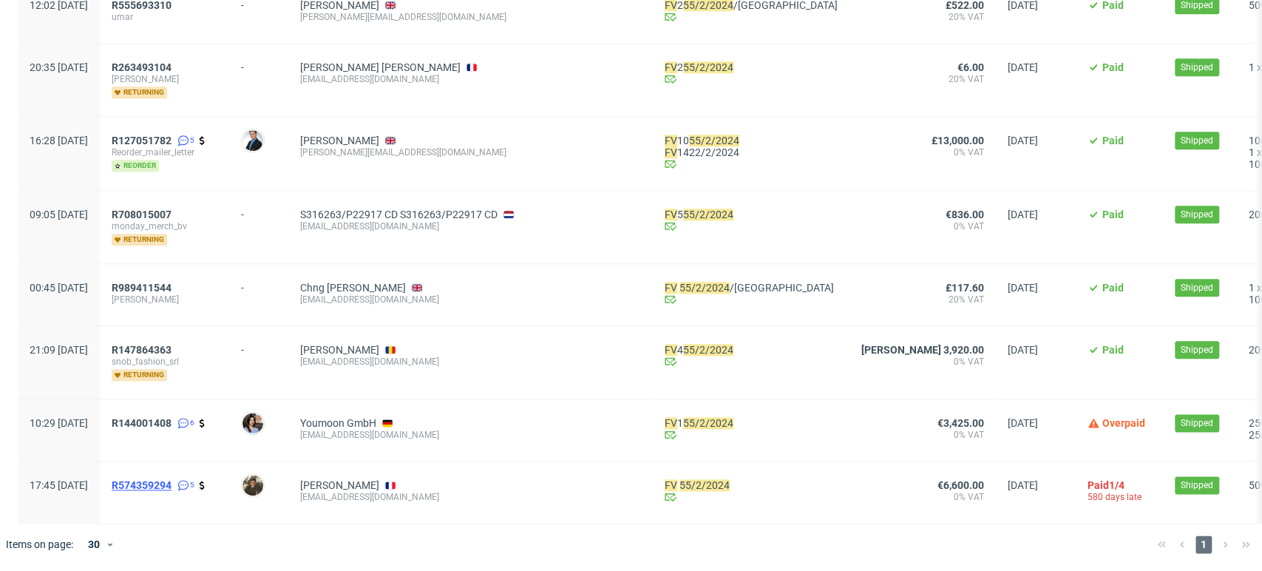
click at [172, 479] on span "R574359294" at bounding box center [142, 485] width 60 height 12
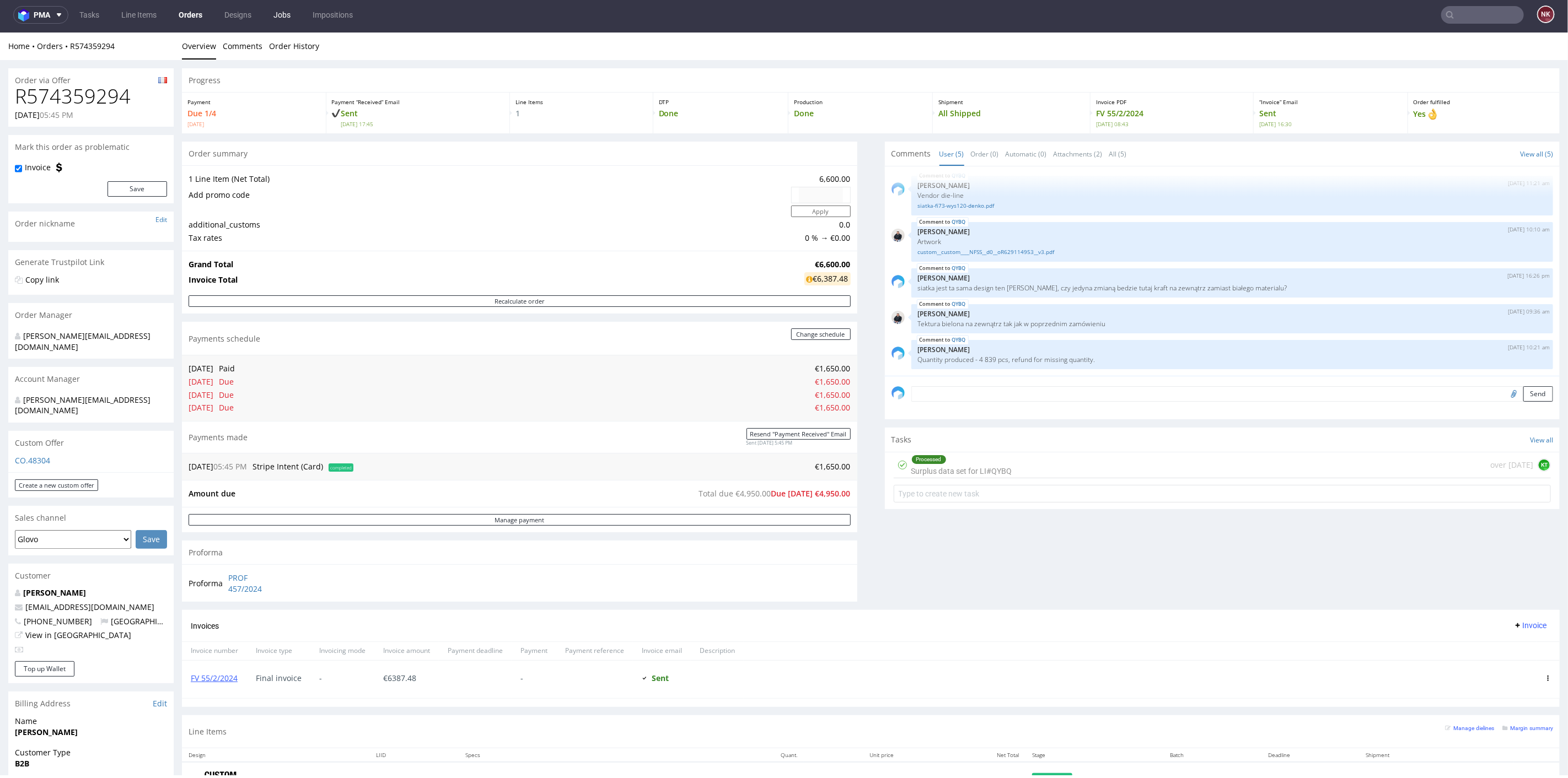
scroll to position [3, 0]
click at [858, 328] on div "Progress Payment Due 1/4 [DATE] Payment “Received” Email Sent [DATE] 17:45 Line…" at bounding box center [871, 436] width 1378 height 737
click at [846, 577] on div "Proforma PROF 457/2024" at bounding box center [520, 583] width 676 height 37
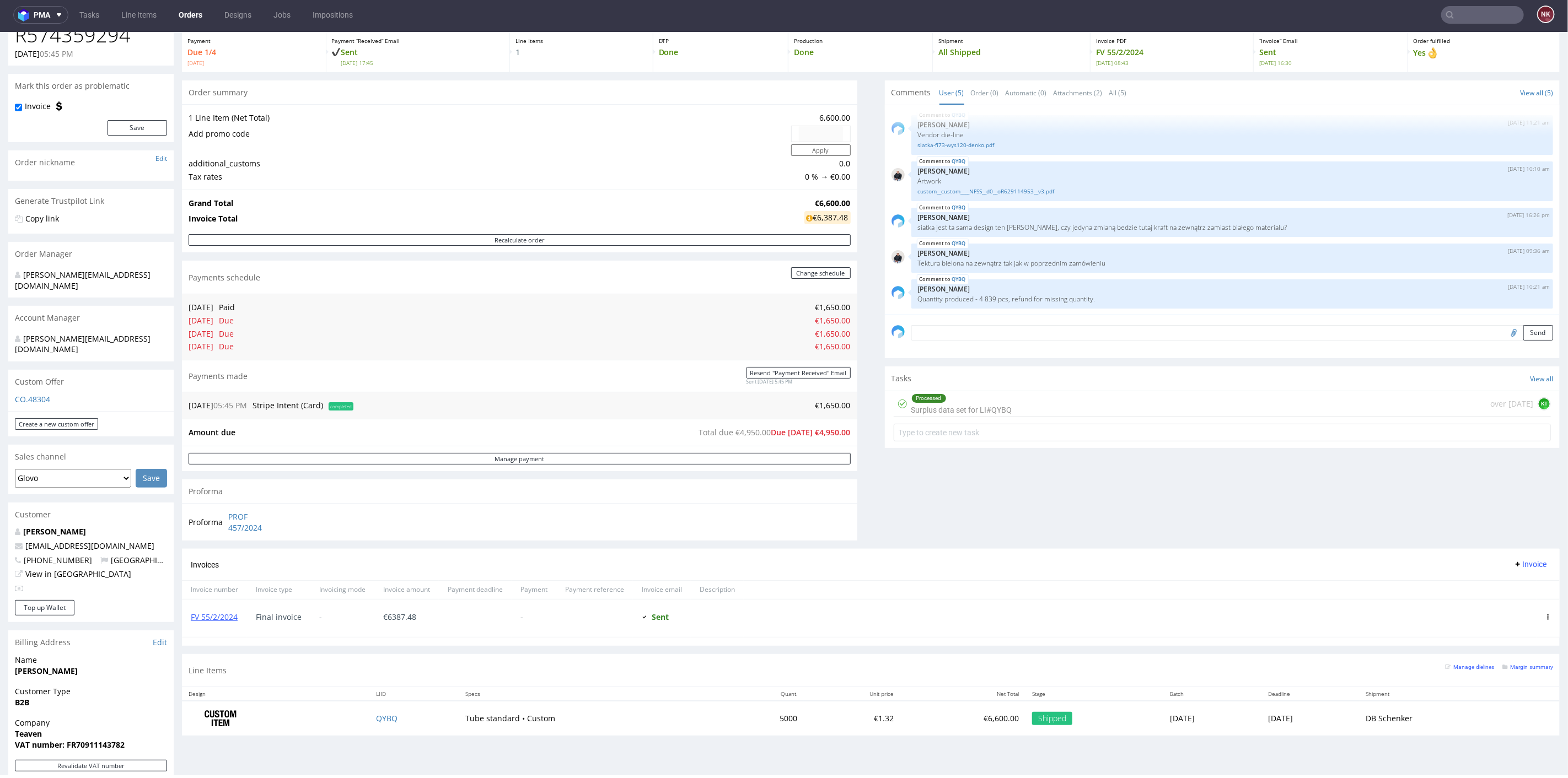
scroll to position [0, 0]
